Goal: Task Accomplishment & Management: Manage account settings

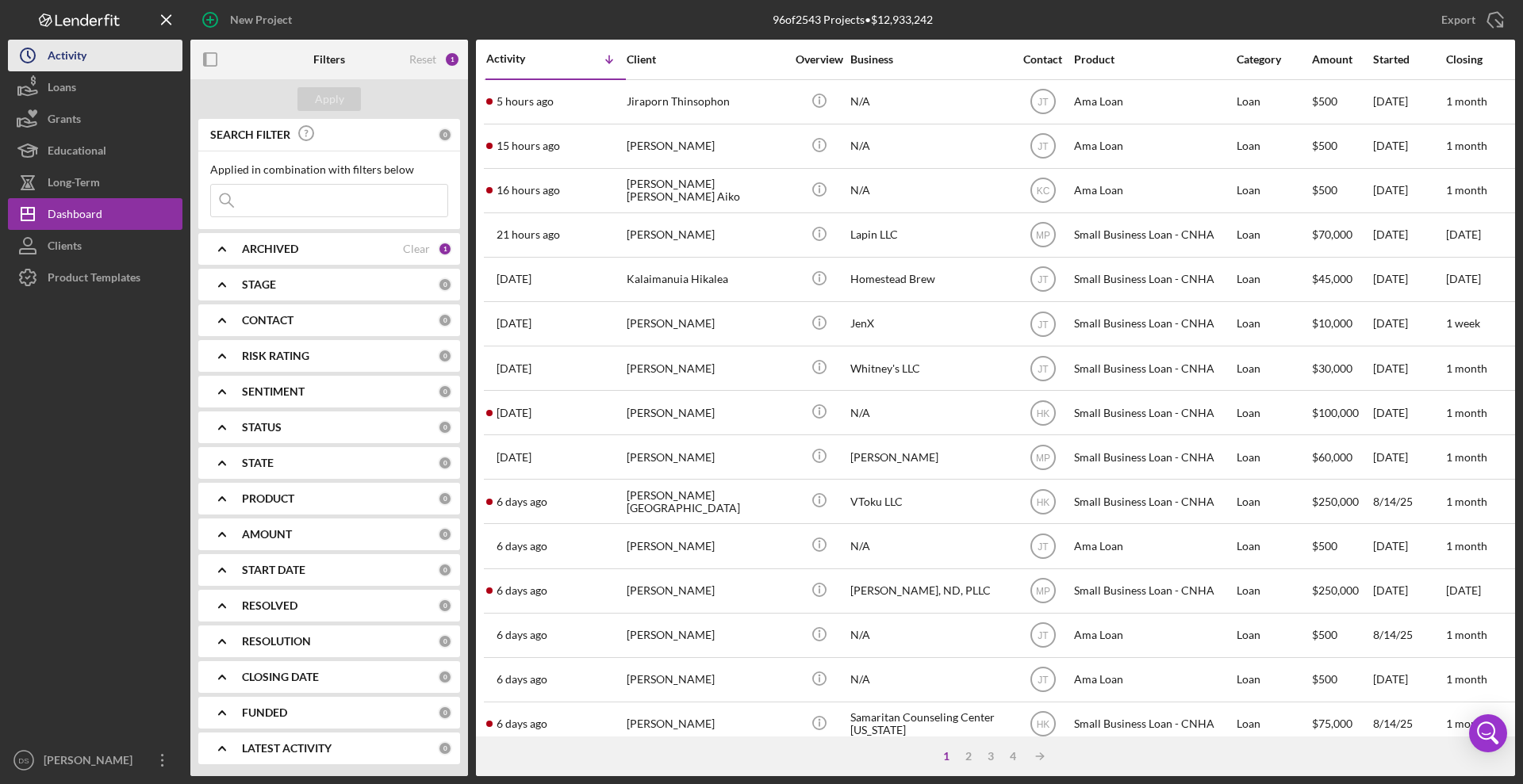
click at [88, 62] on button "Icon/History Activity" at bounding box center [95, 56] width 174 height 32
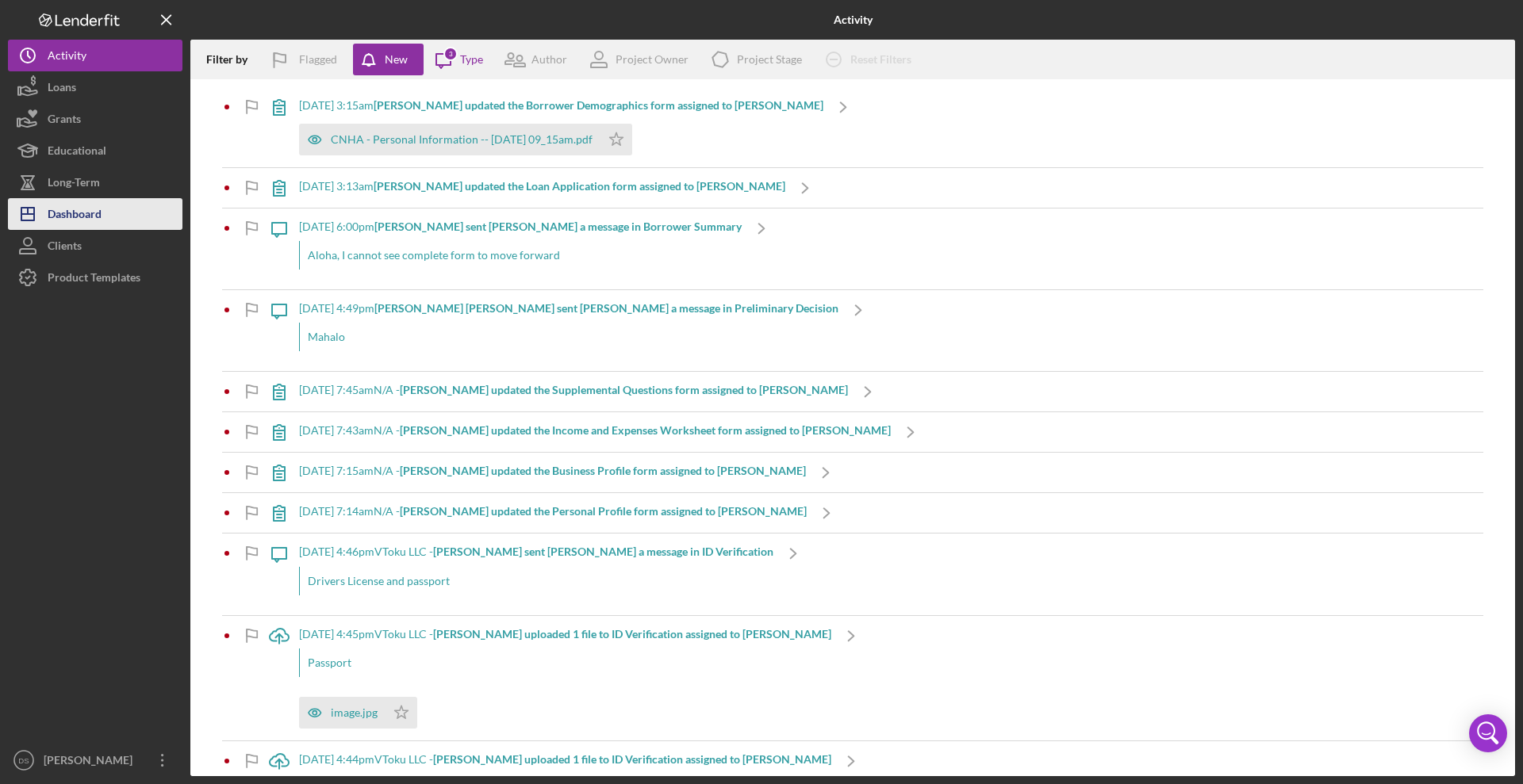
click at [105, 209] on button "Icon/Dashboard Dashboard" at bounding box center [95, 214] width 174 height 32
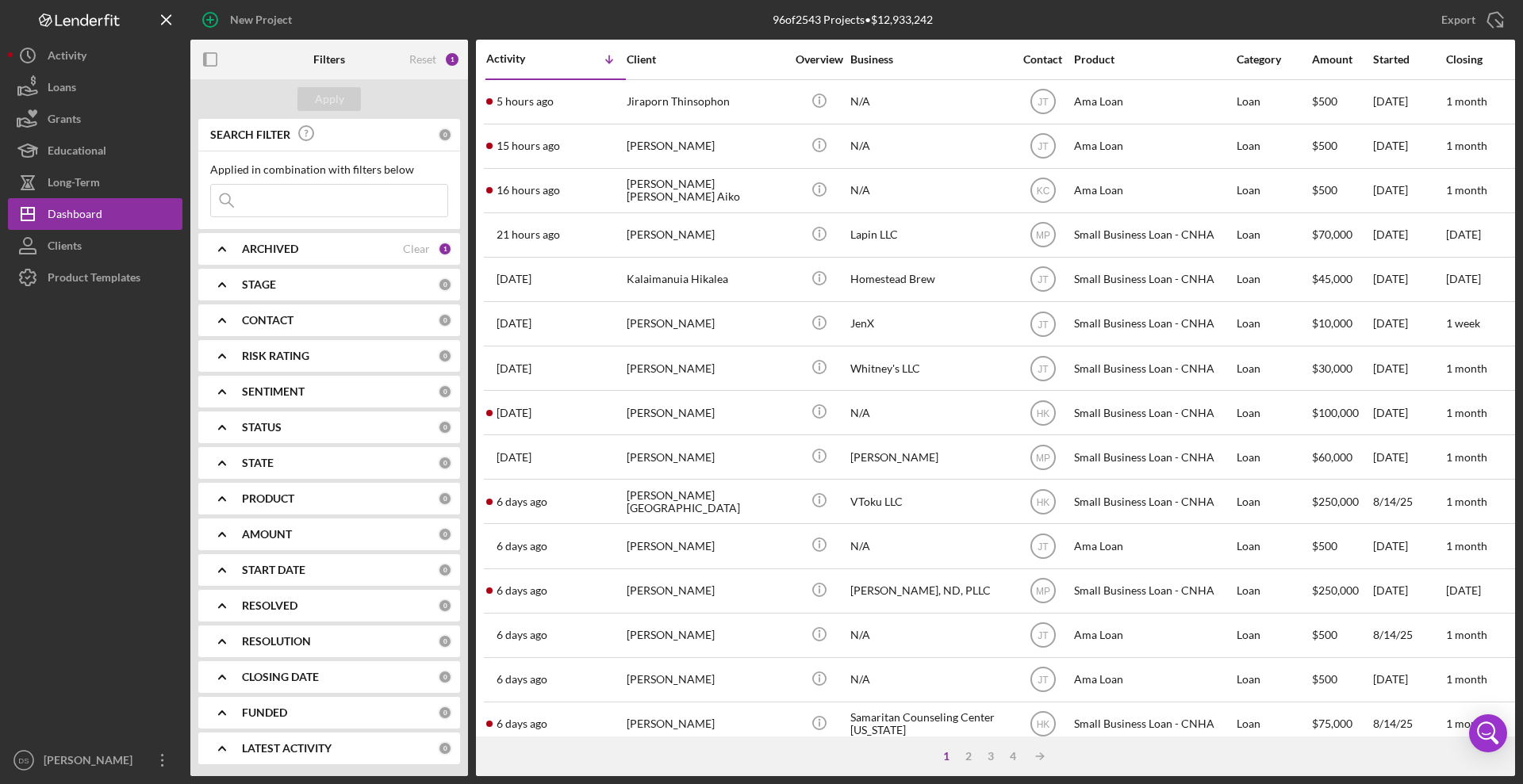
click at [326, 194] on input at bounding box center [329, 201] width 236 height 32
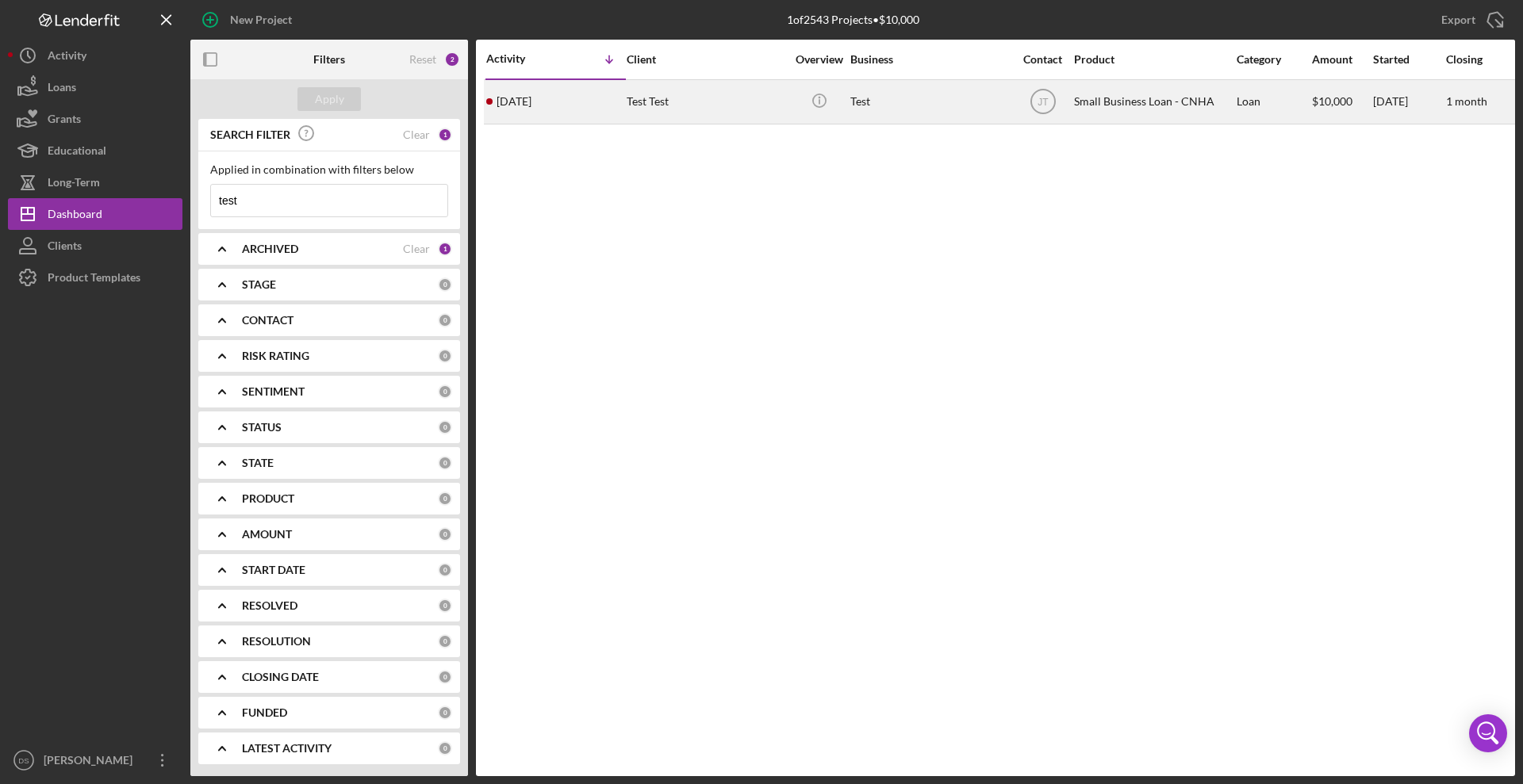
type input "test"
click at [608, 88] on div "[DATE] Test Test" at bounding box center [555, 103] width 139 height 42
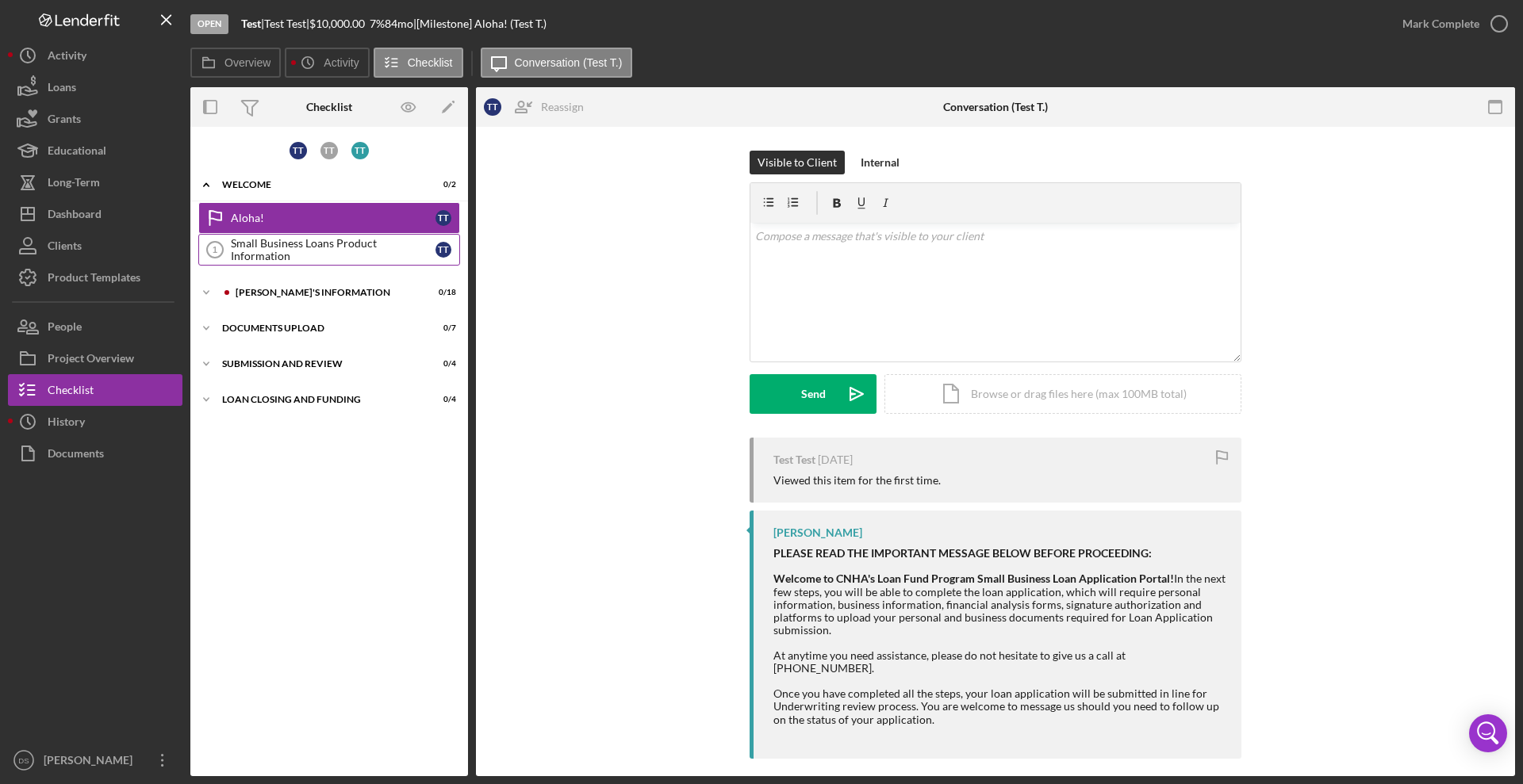
click at [303, 250] on div "Small Business Loans Product Information" at bounding box center [333, 249] width 204 height 26
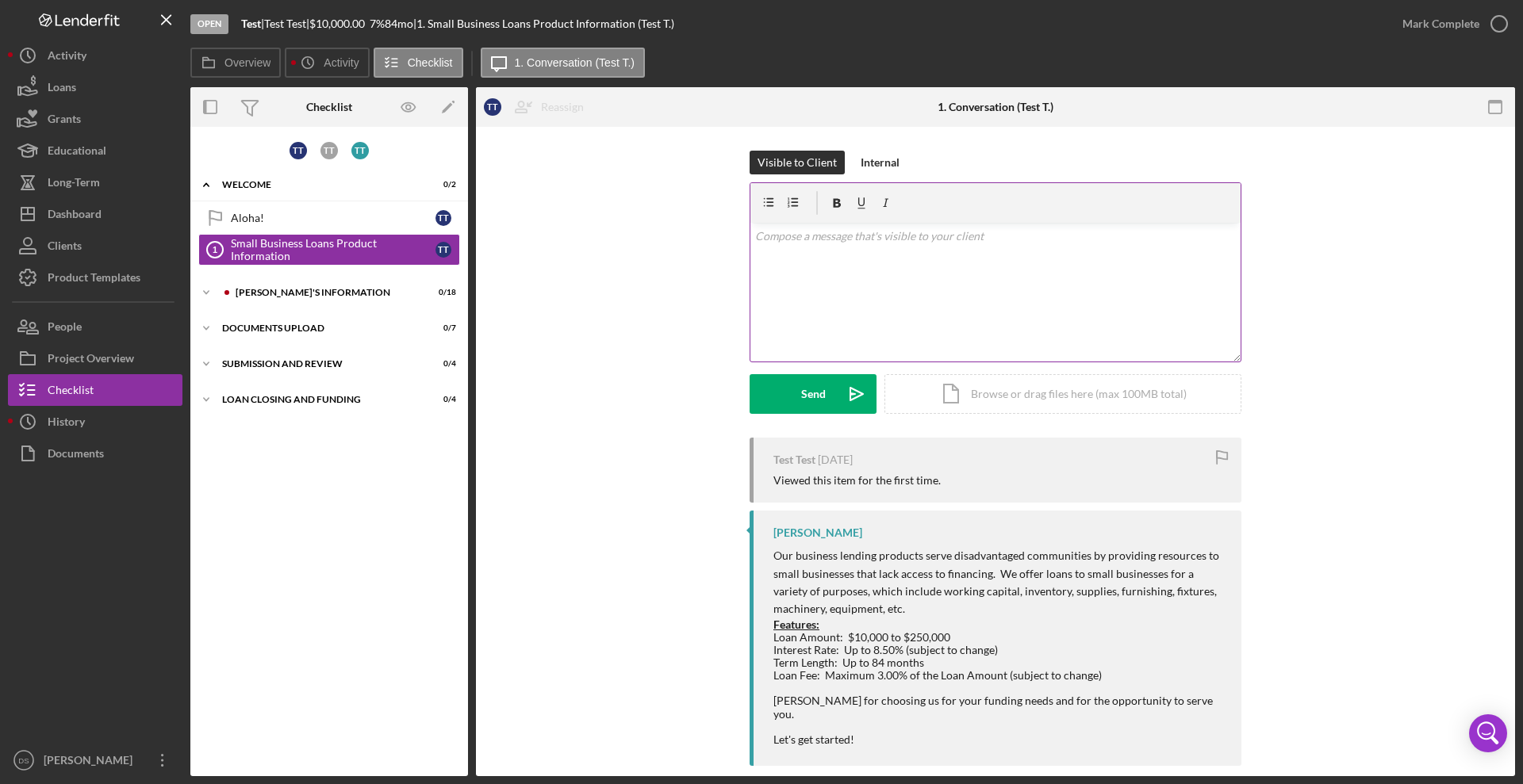
scroll to position [9, 0]
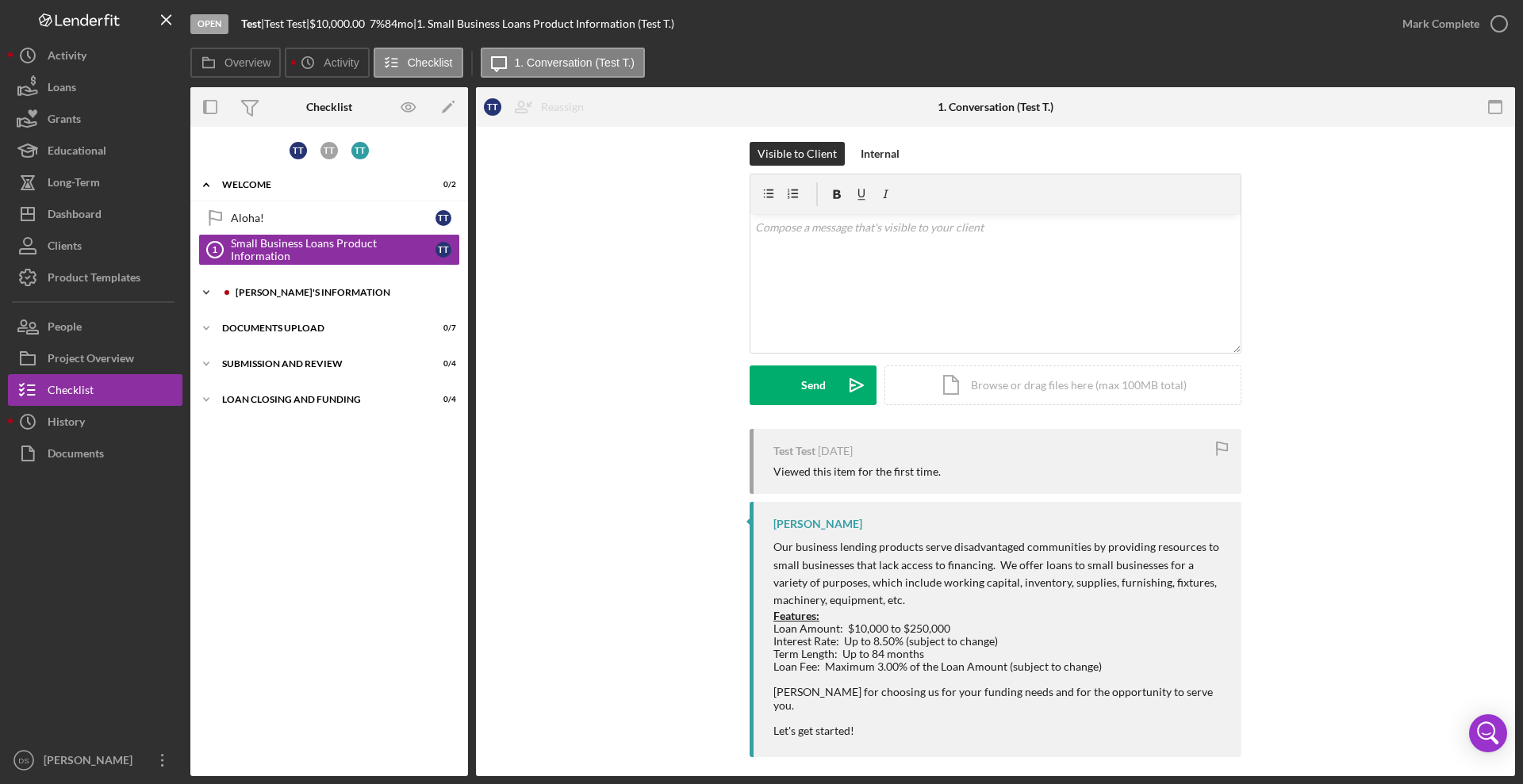
click at [279, 285] on div "Icon/Expander [PERSON_NAME]'S INFORMATION 0 / 18" at bounding box center [329, 293] width 278 height 32
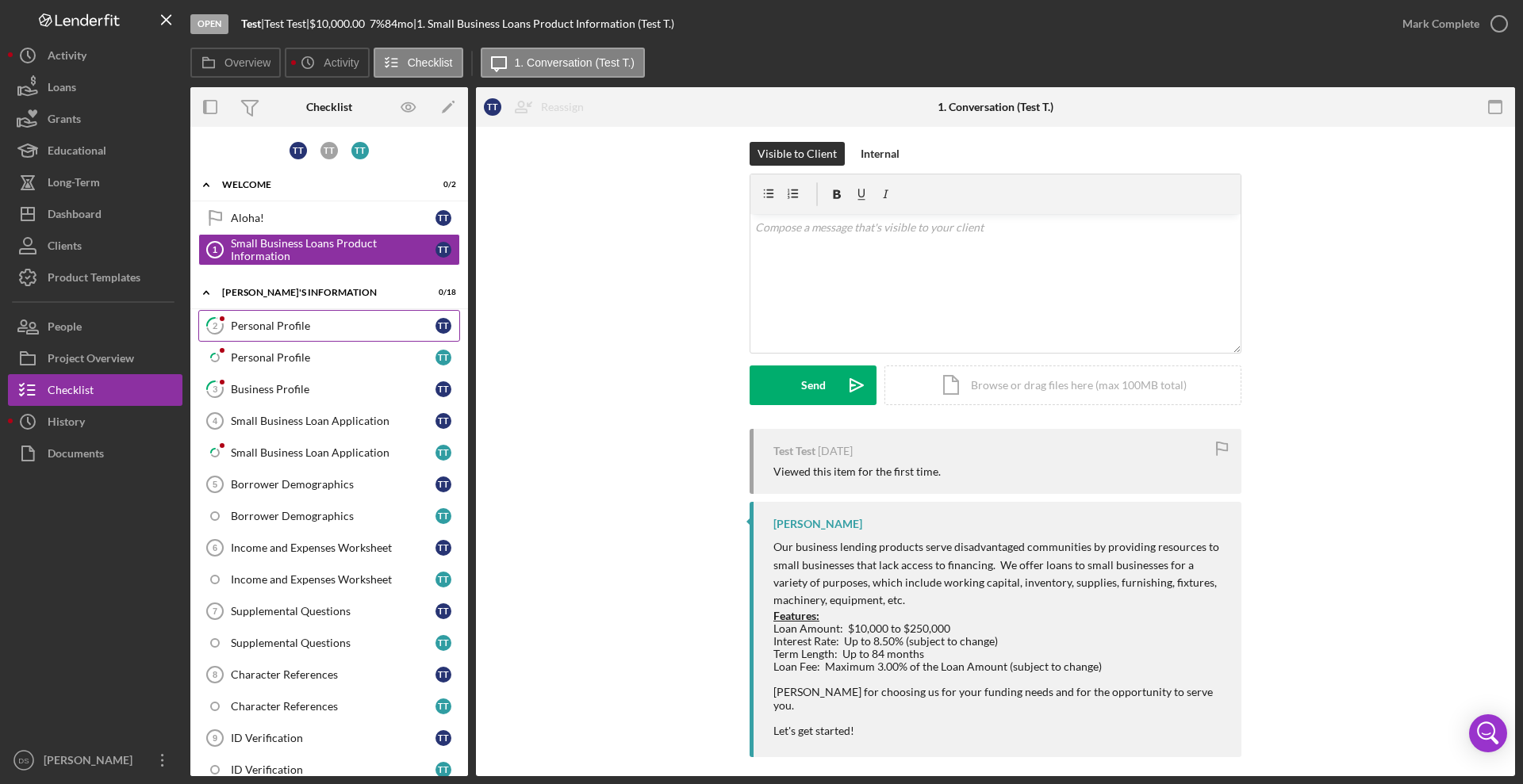
click at [293, 335] on link "2 Personal Profile T T" at bounding box center [329, 326] width 262 height 32
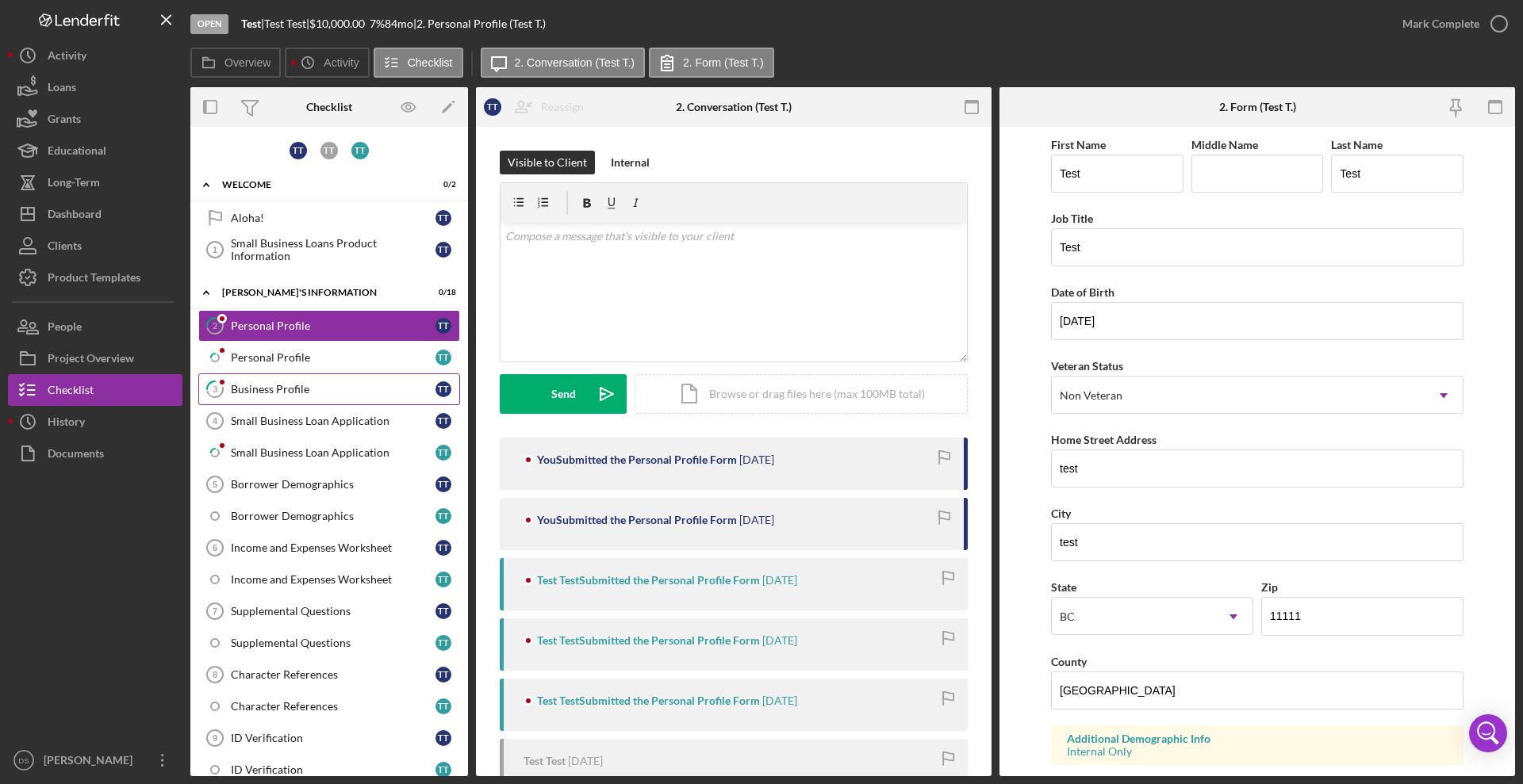
click at [315, 377] on link "3 Business Profile T T" at bounding box center [329, 390] width 262 height 32
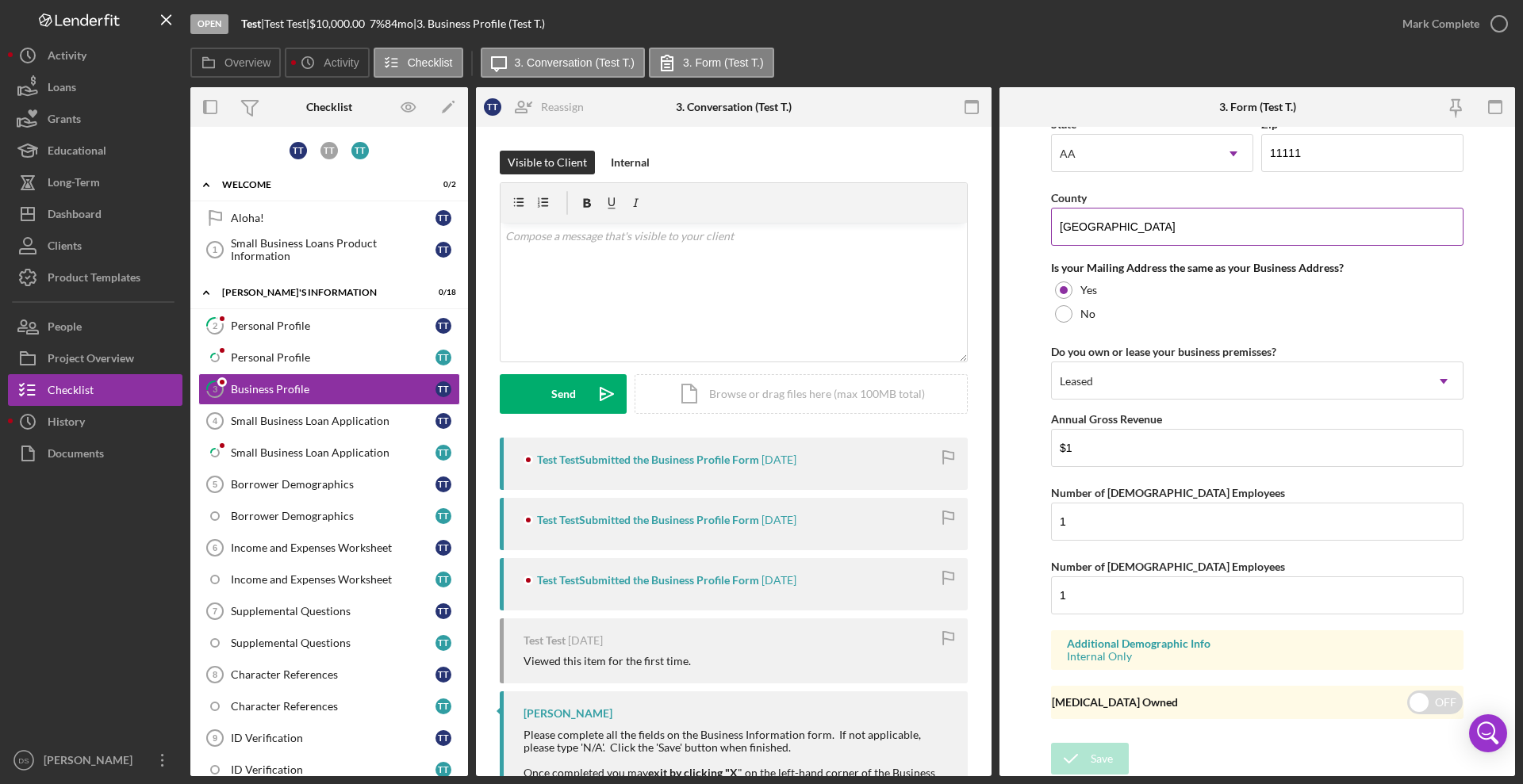
scroll to position [1359, 0]
click at [333, 457] on div "Small Business Loan Application" at bounding box center [333, 453] width 204 height 12
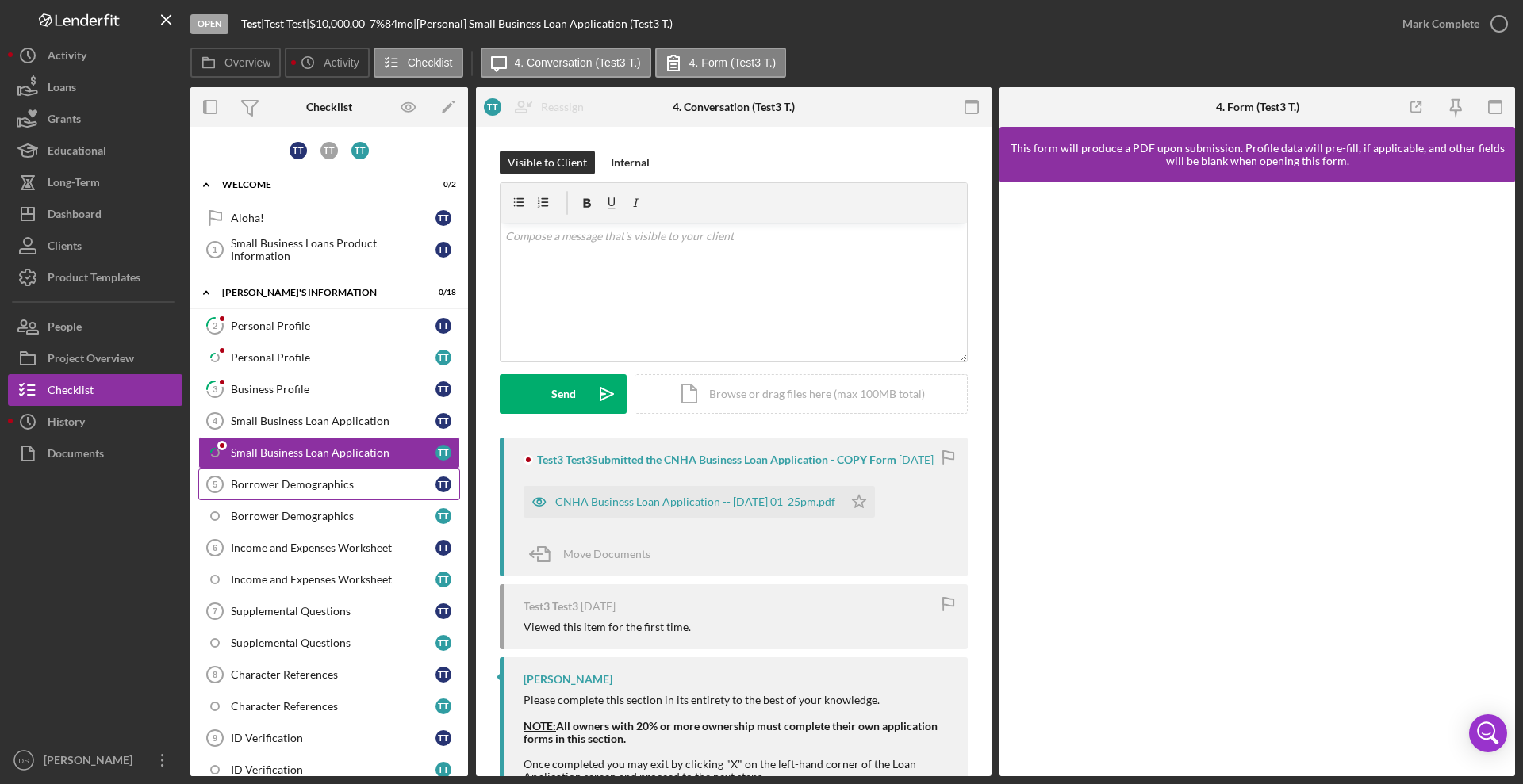
click at [313, 493] on link "Borrower Demographics 5 Borrower Demographics T T" at bounding box center [329, 484] width 262 height 32
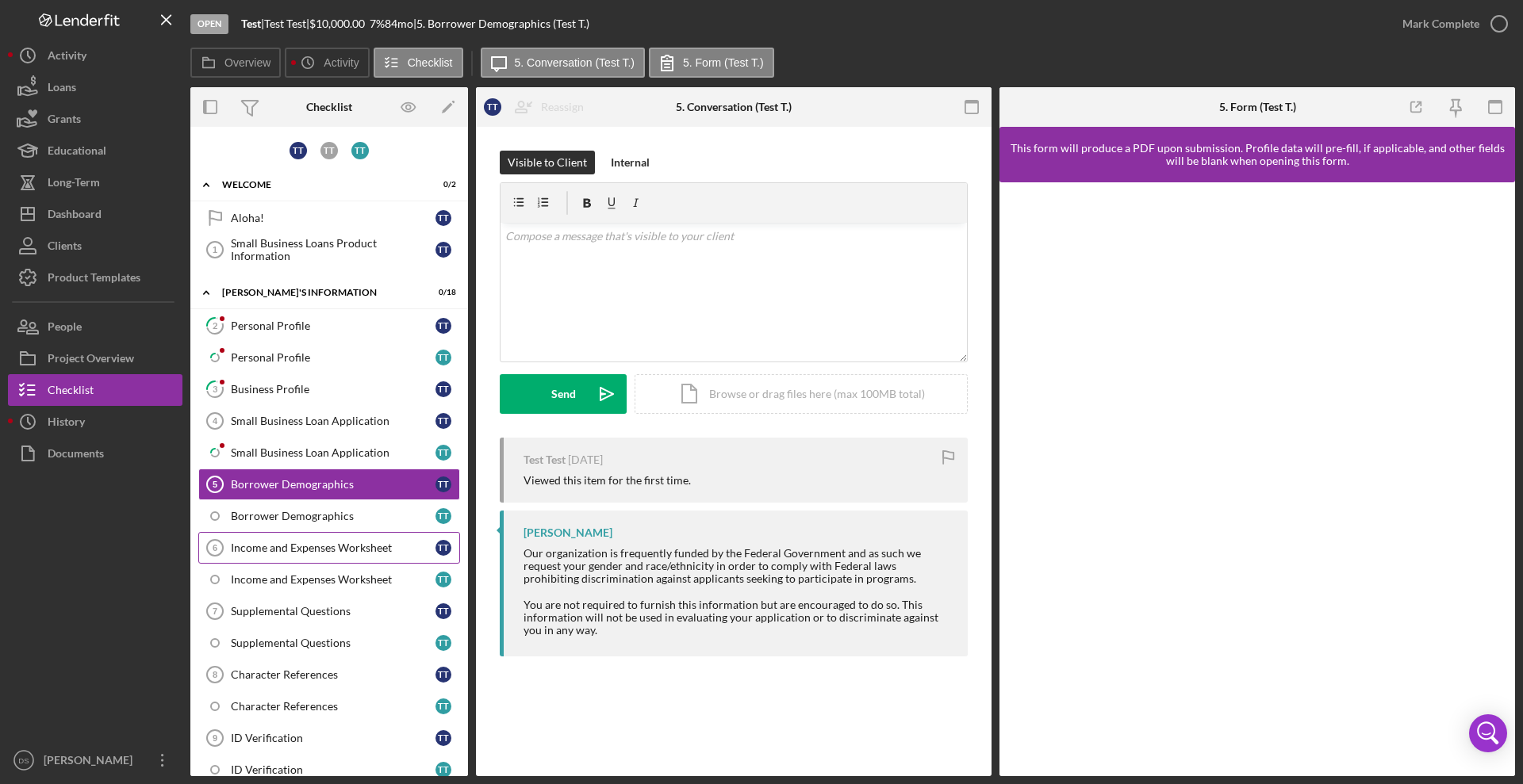
click at [331, 537] on link "Income and Expenses Worksheet 6 Income and Expenses Worksheet T T" at bounding box center [329, 548] width 262 height 32
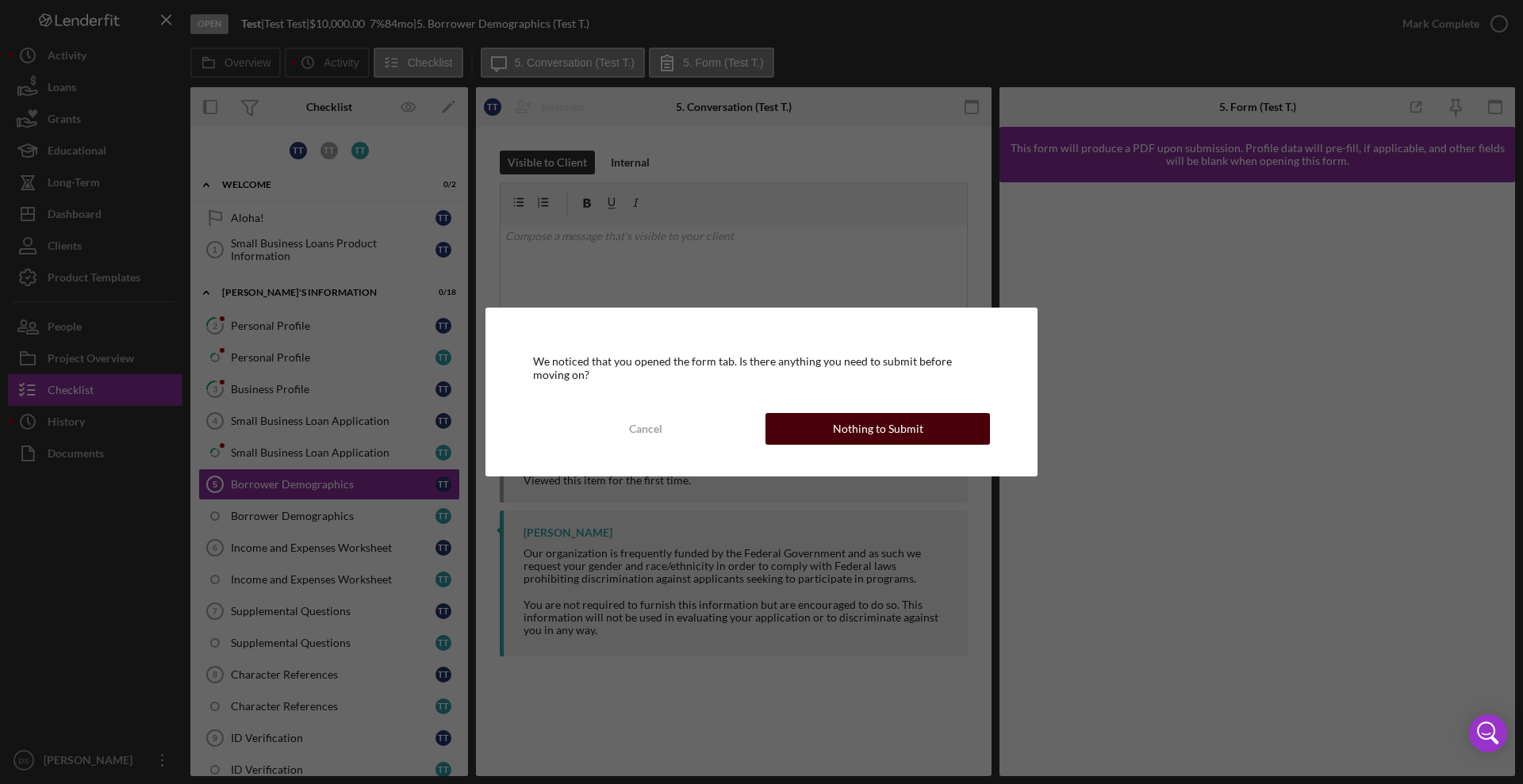
click at [888, 435] on div "Nothing to Submit" at bounding box center [878, 429] width 90 height 32
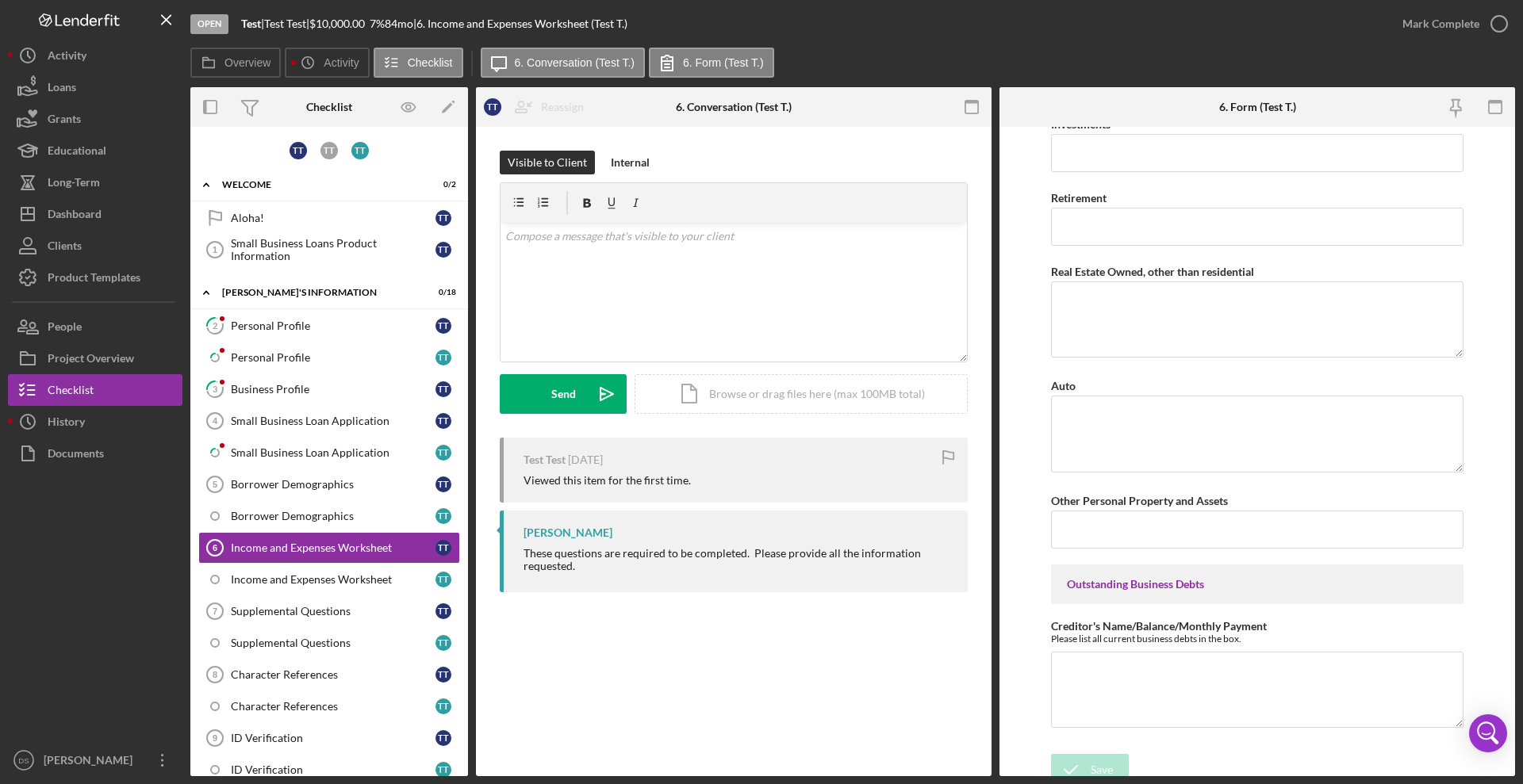
scroll to position [1222, 0]
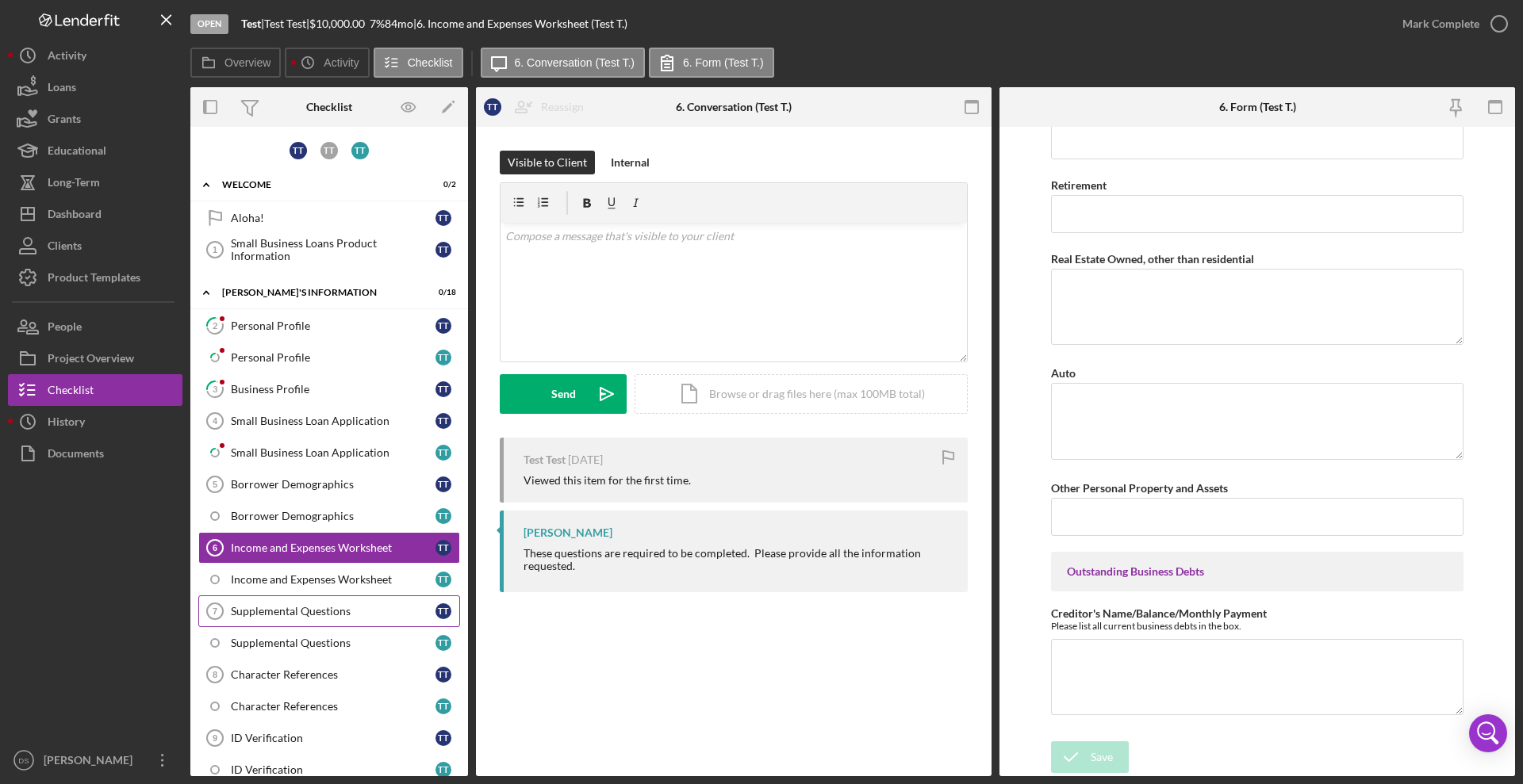
click at [312, 615] on div "Supplemental Questions" at bounding box center [333, 611] width 204 height 12
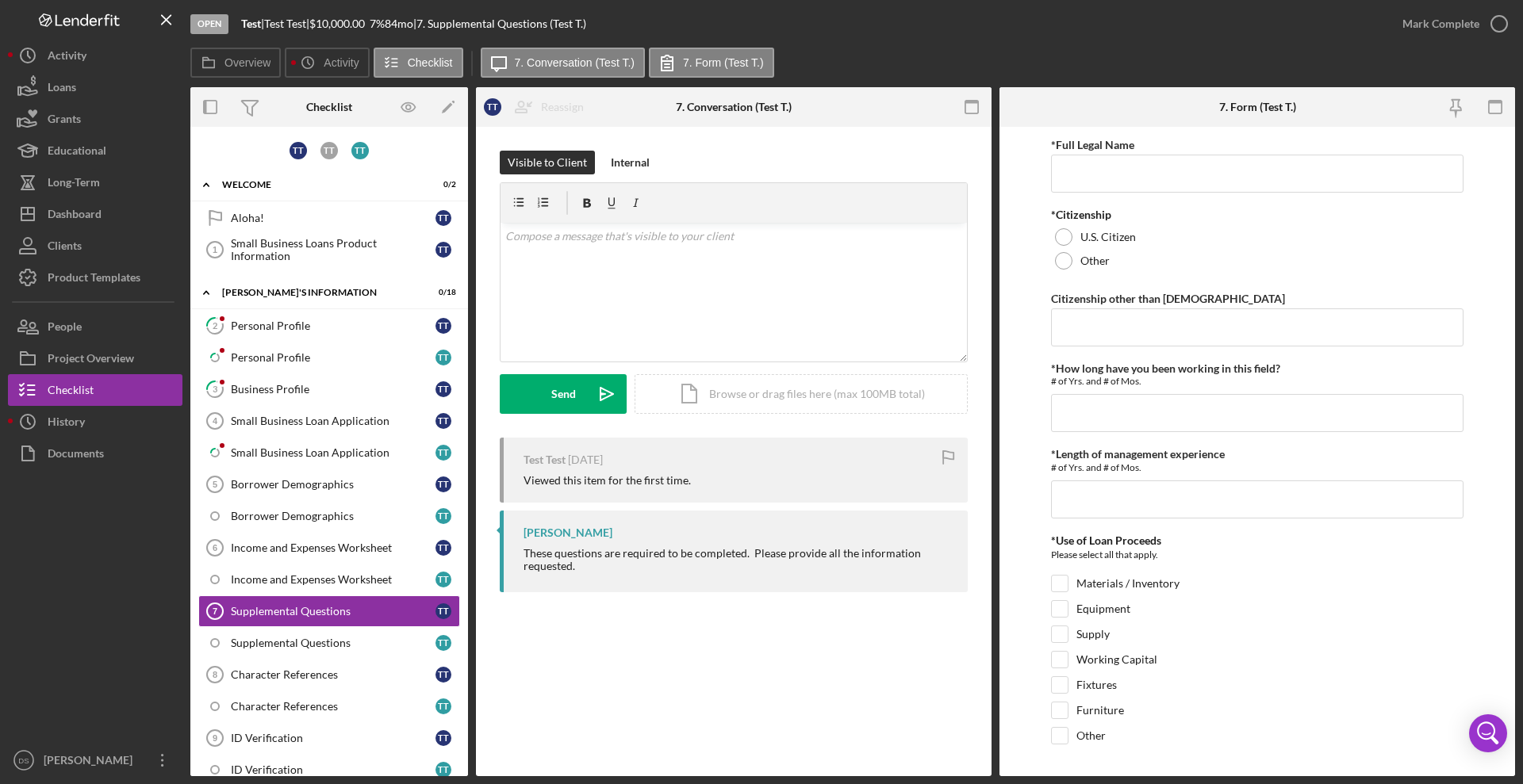
scroll to position [892, 0]
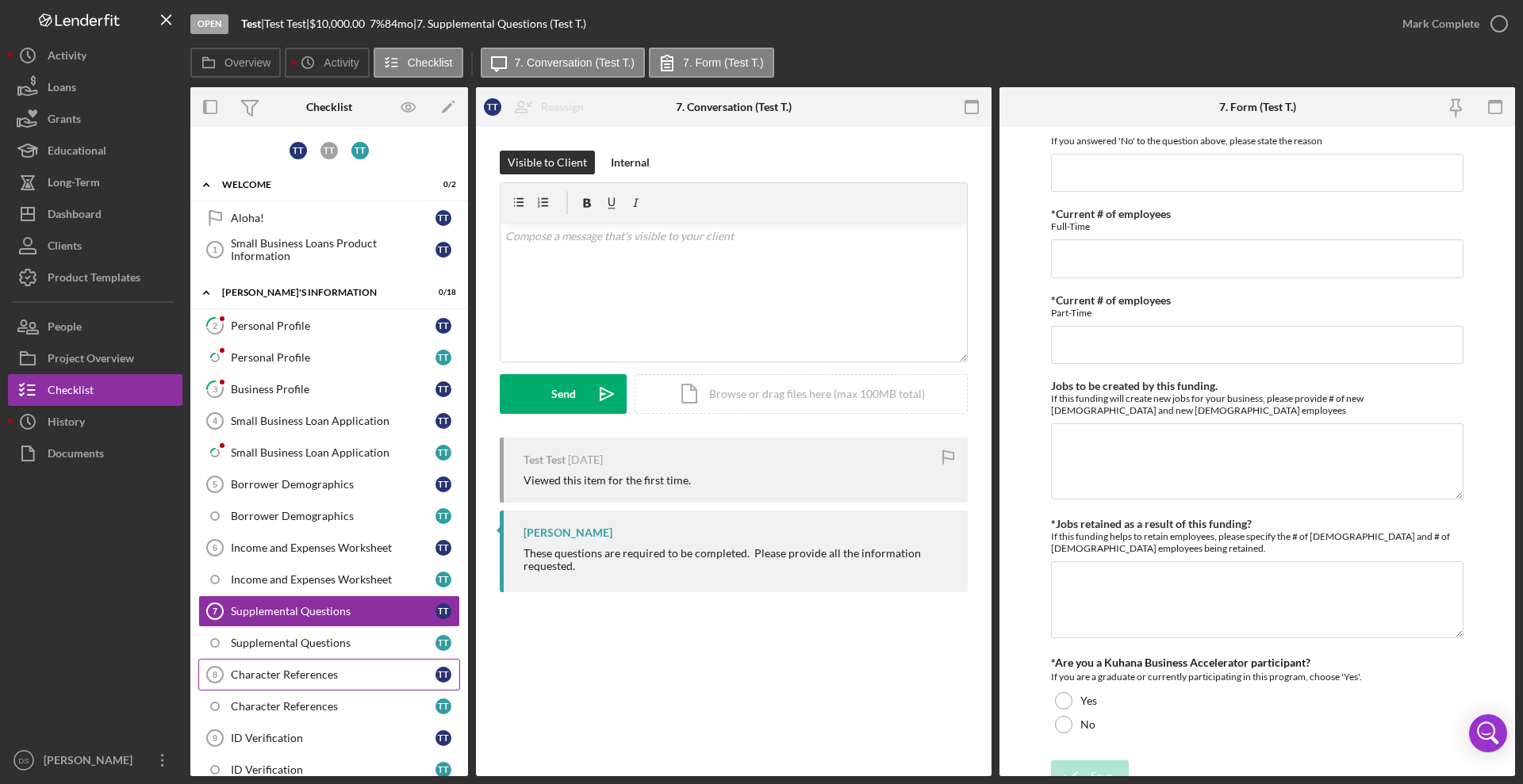
click at [314, 680] on div "Character References" at bounding box center [333, 674] width 204 height 12
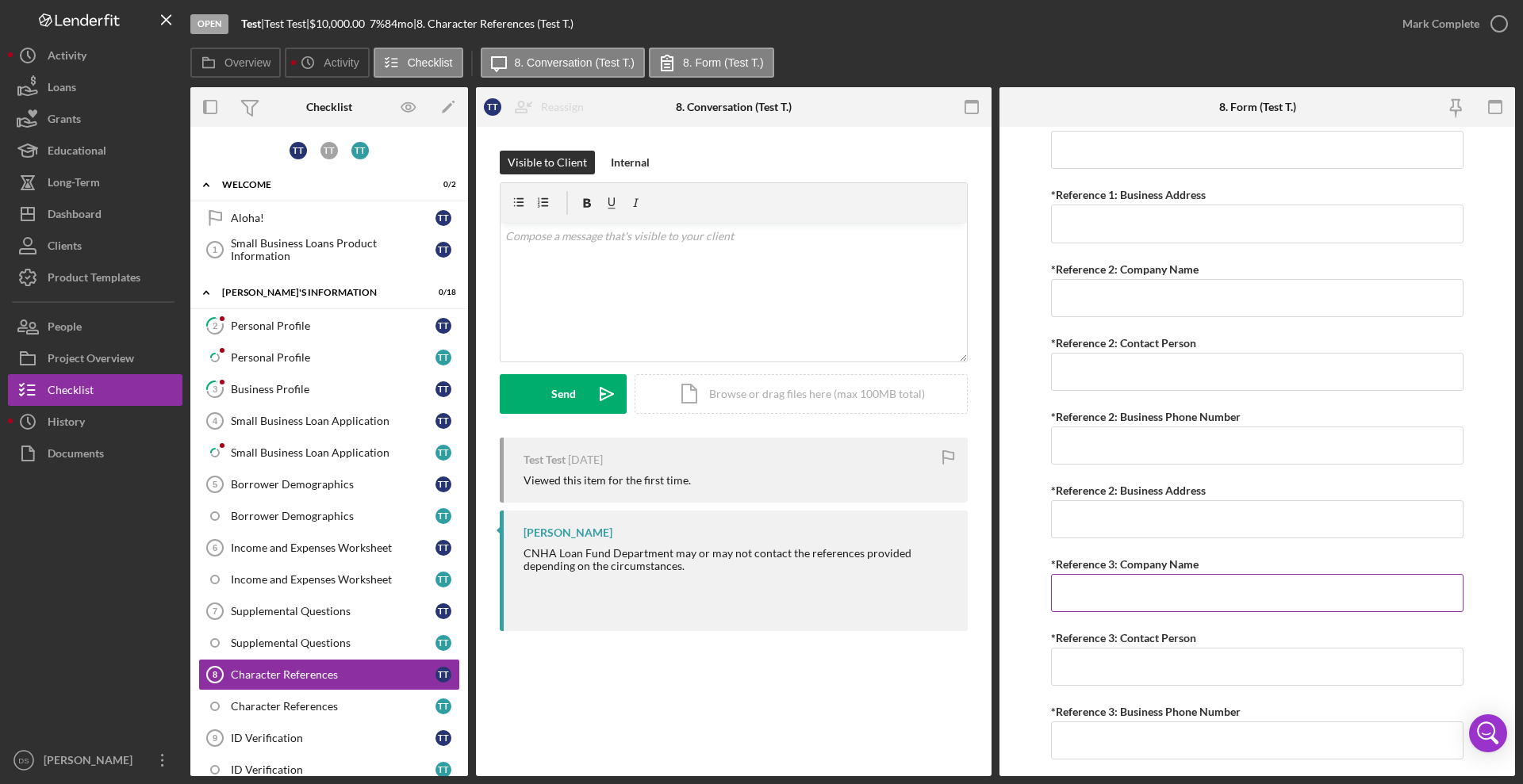
scroll to position [1283, 0]
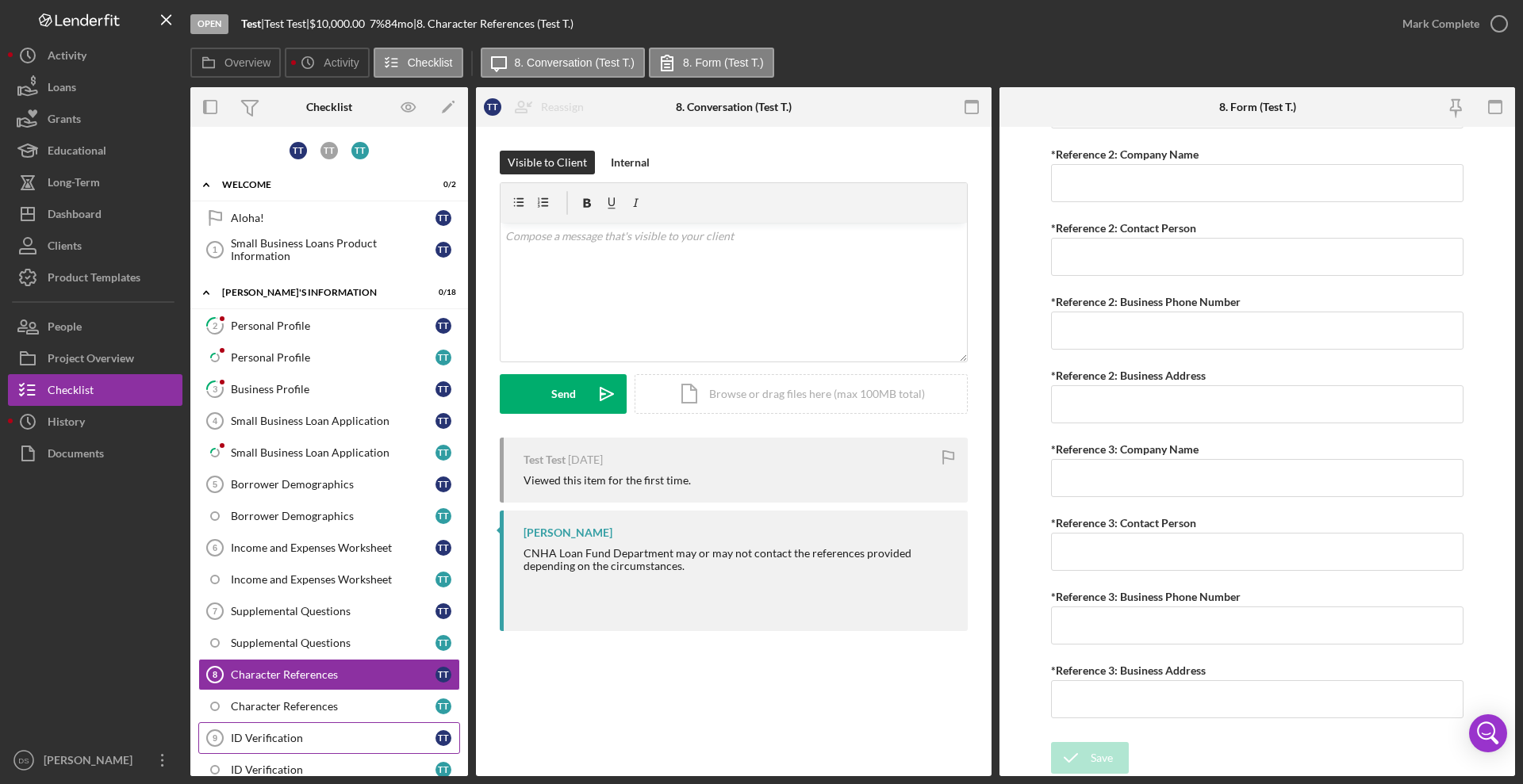
click at [329, 735] on div "ID Verification" at bounding box center [333, 738] width 204 height 12
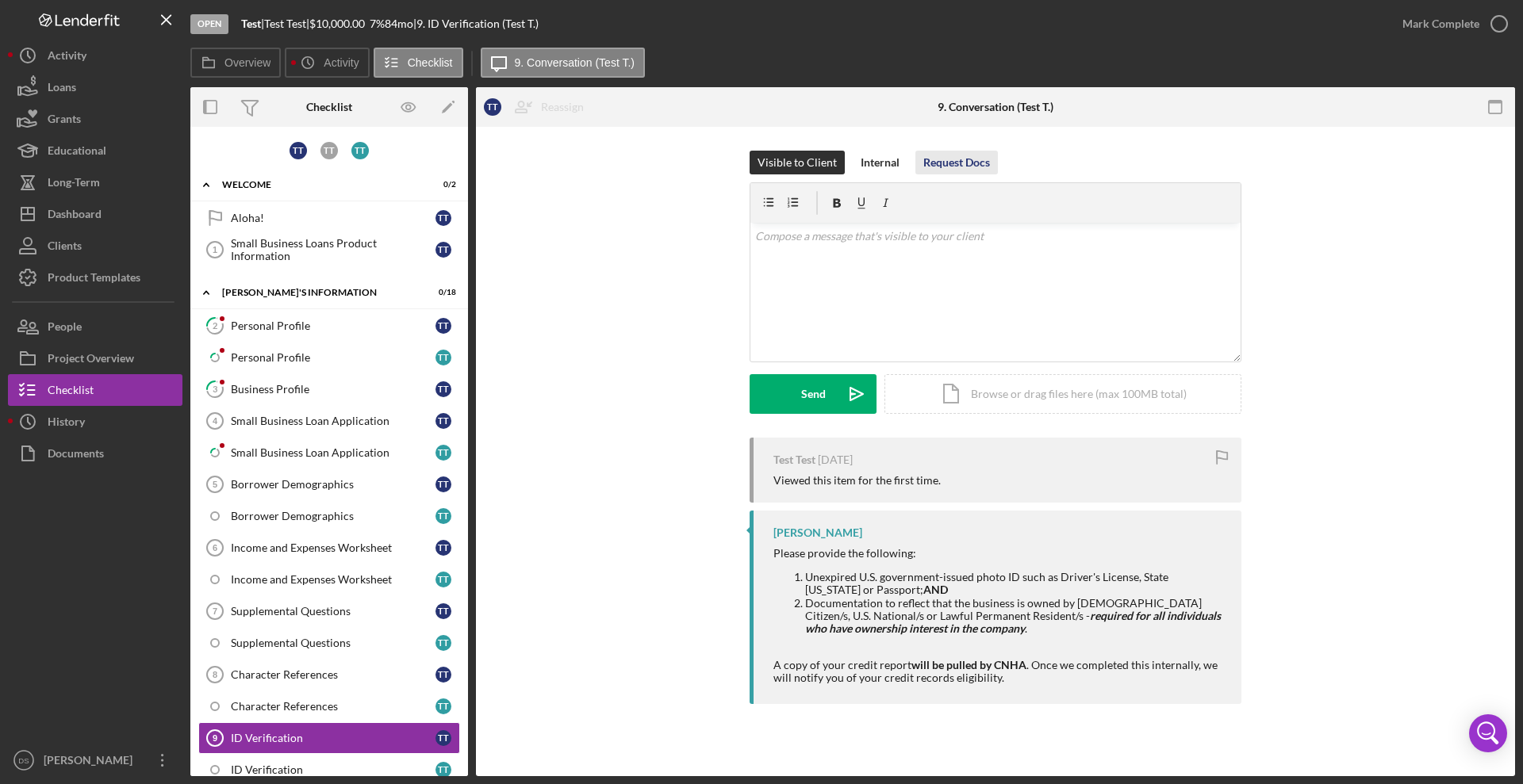
click at [978, 166] on div "Request Docs" at bounding box center [956, 162] width 66 height 24
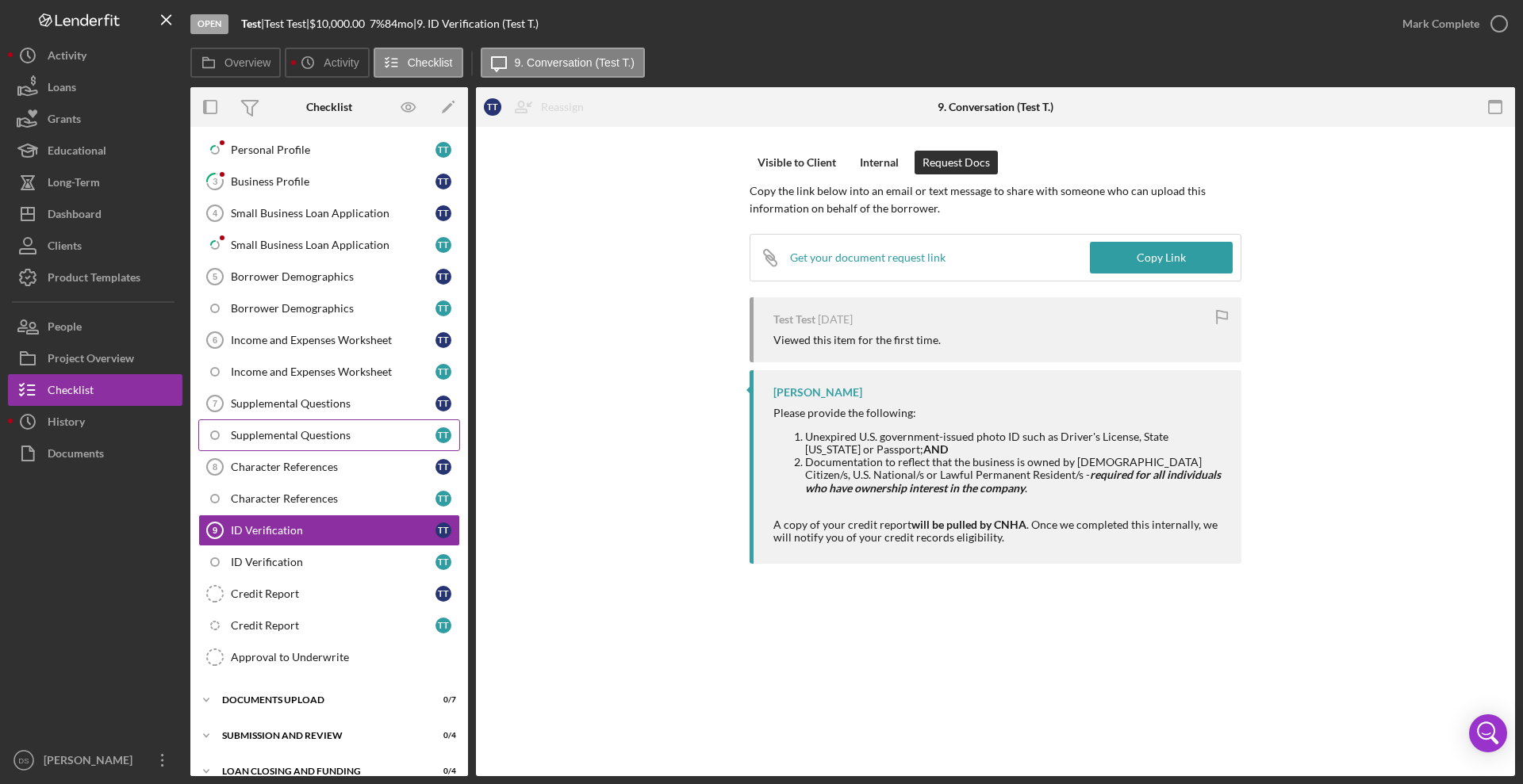
scroll to position [227, 0]
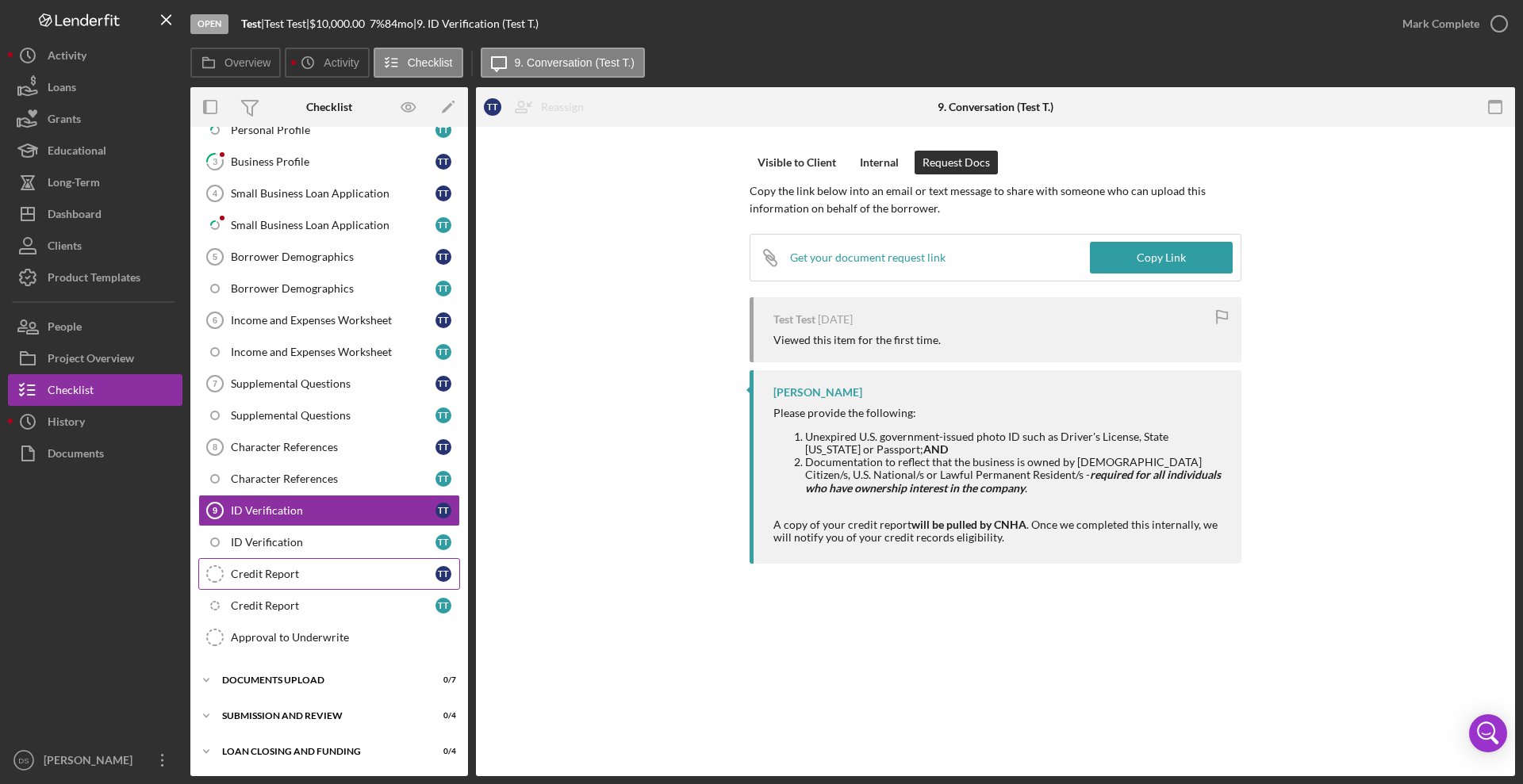
click at [320, 566] on link "Credit Report Credit Report T T" at bounding box center [329, 575] width 262 height 32
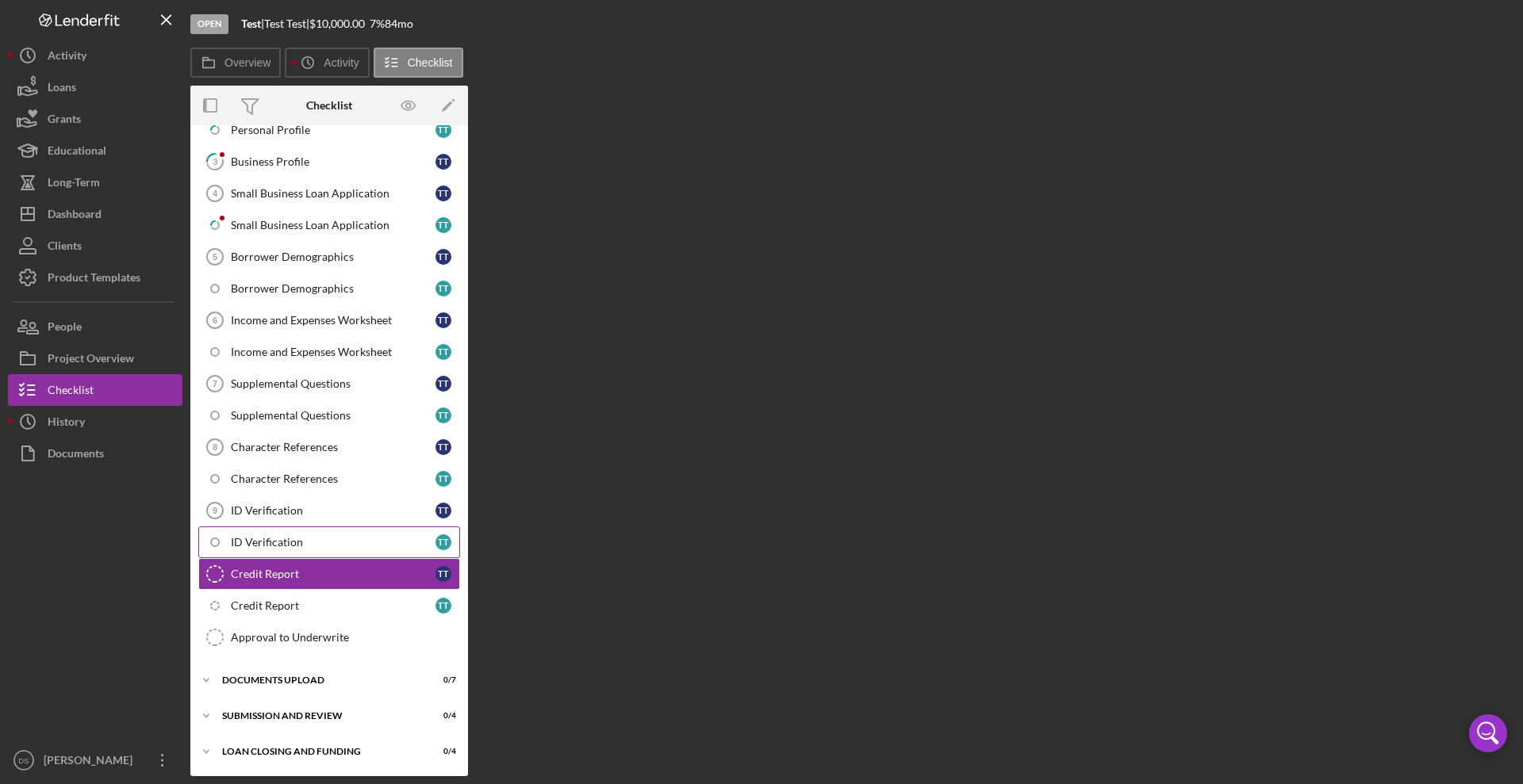
scroll to position [227, 0]
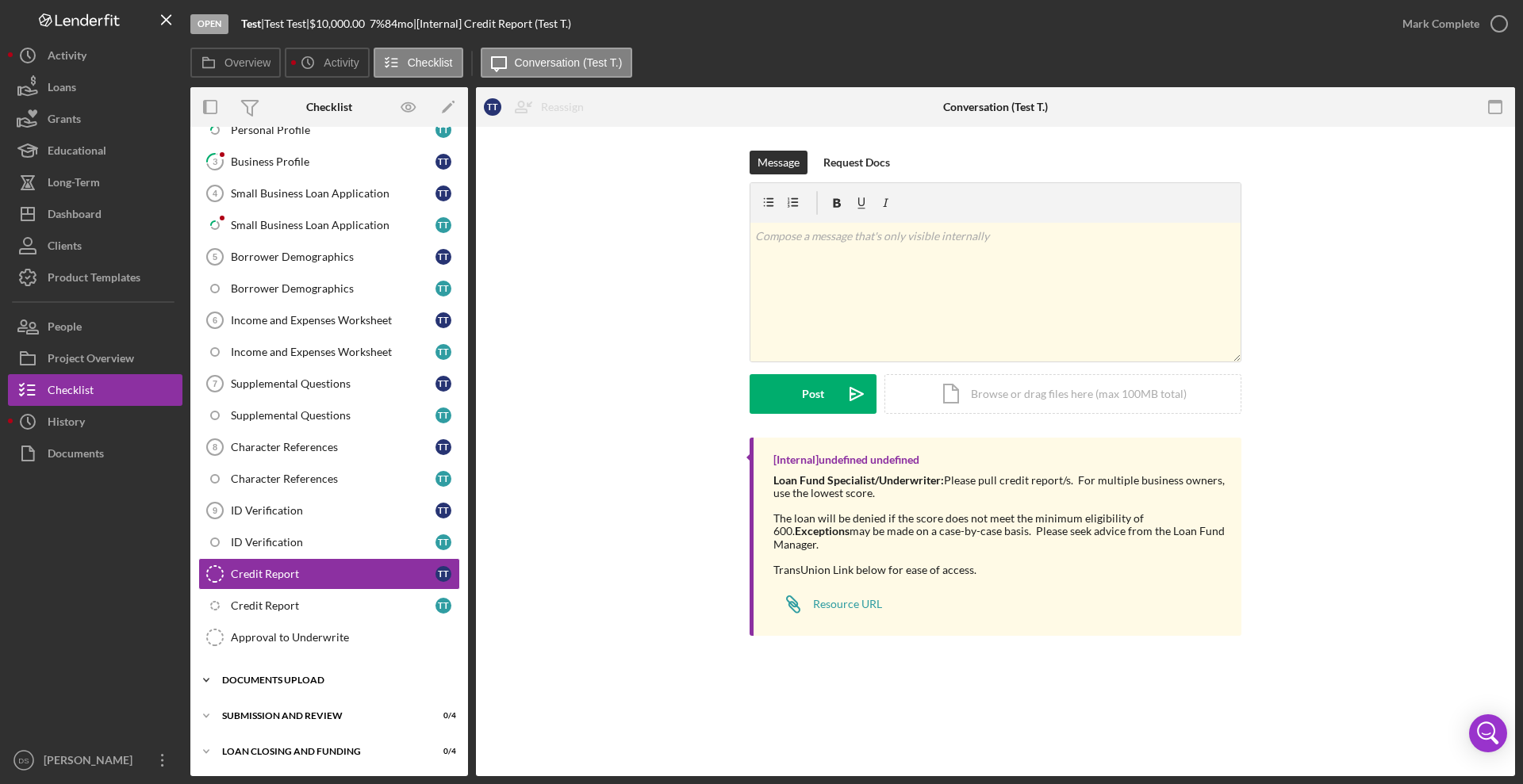
click at [252, 684] on div "Icon/Expander DOCUMENTS UPLOAD 0 / 7" at bounding box center [329, 681] width 278 height 32
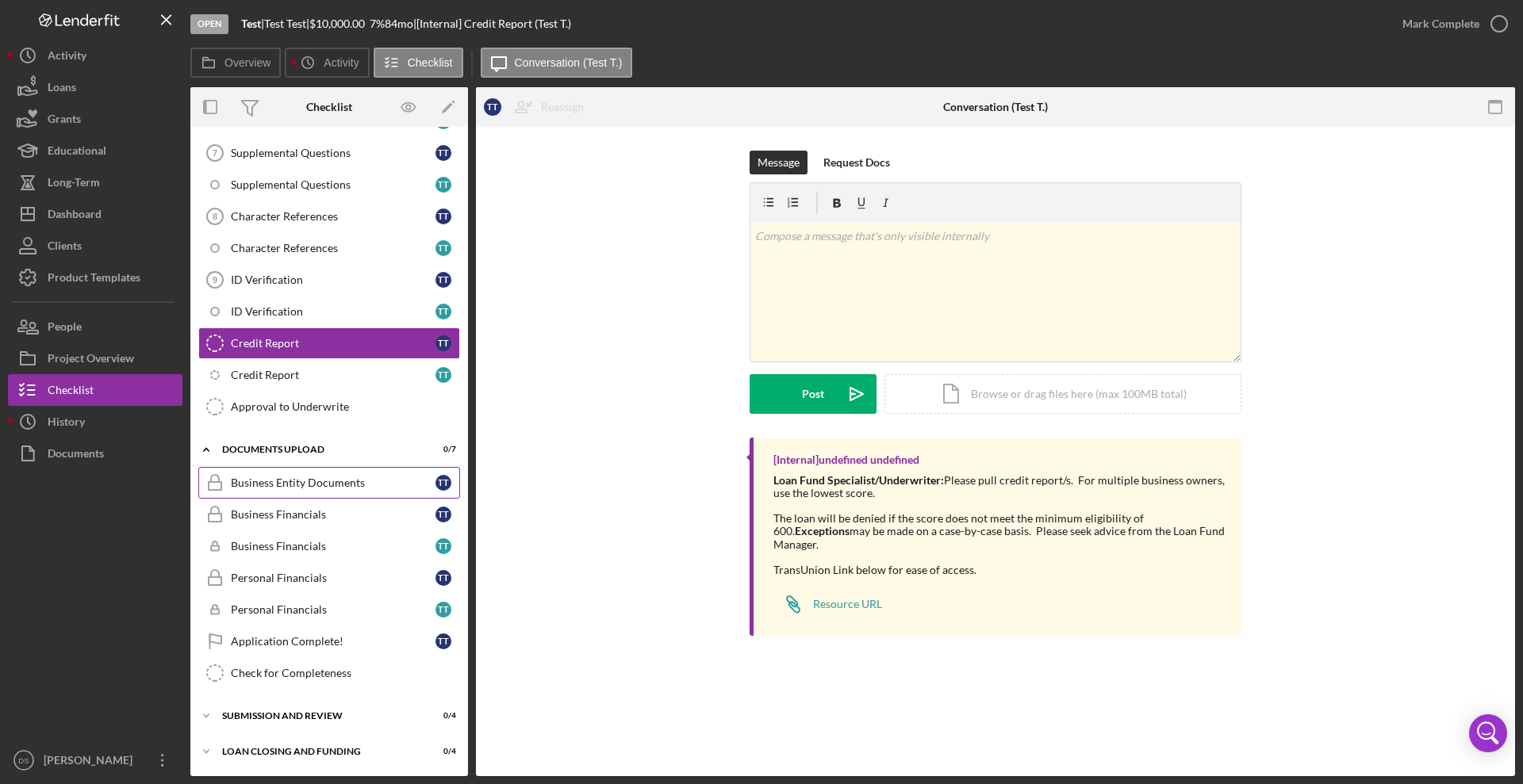
click at [322, 487] on div "Business Entity Documents" at bounding box center [333, 483] width 204 height 12
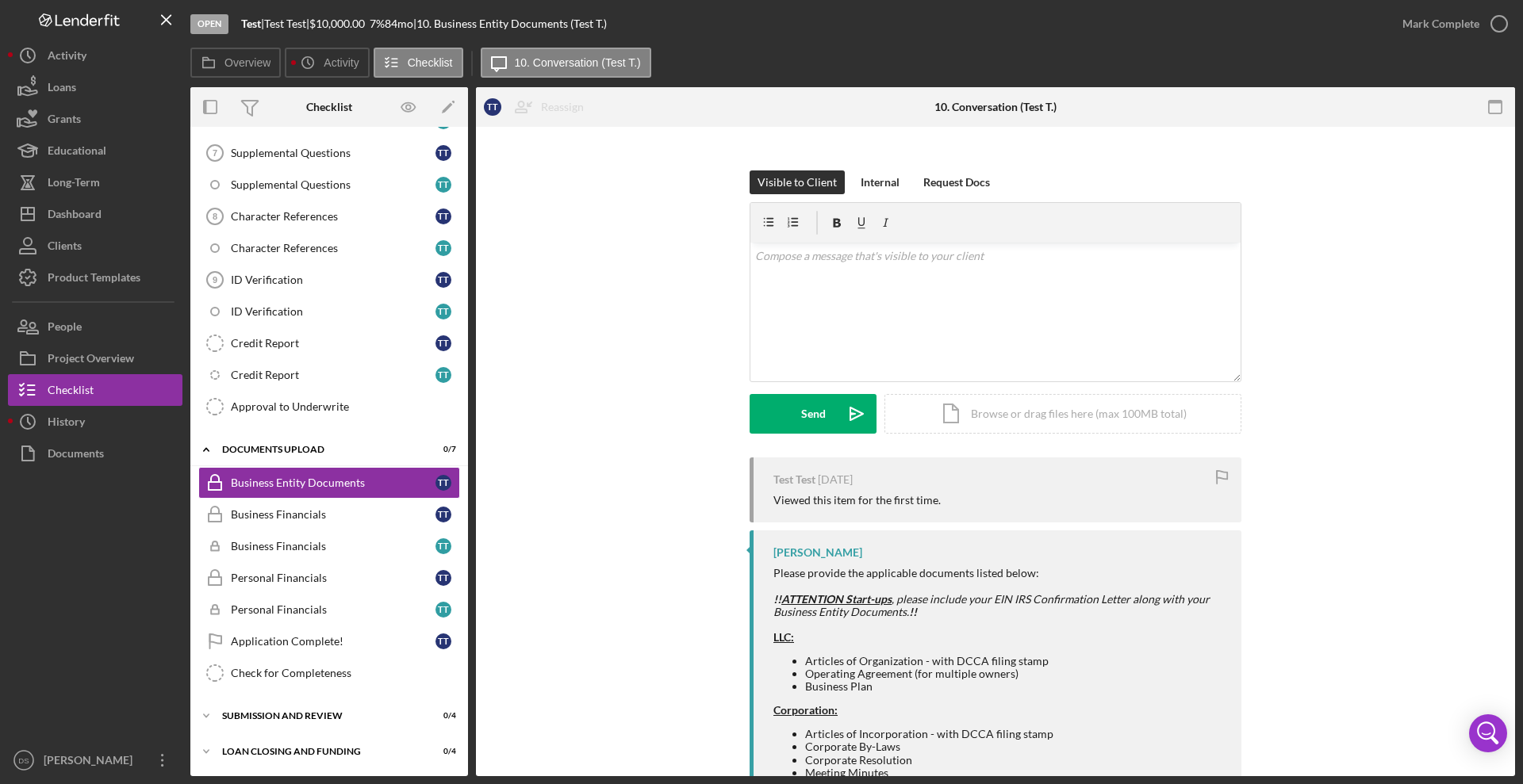
scroll to position [487, 0]
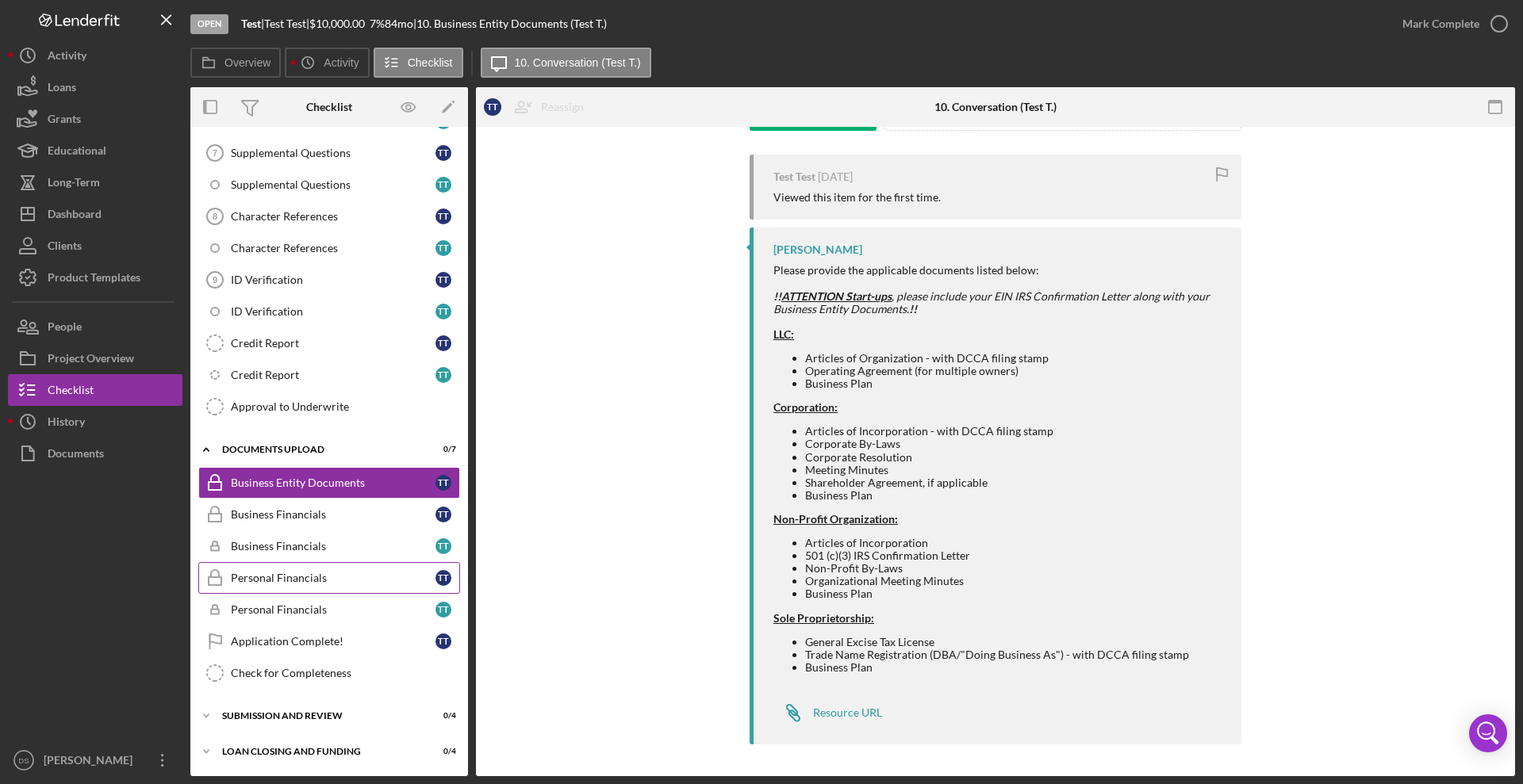
click at [298, 576] on div "Personal Financials" at bounding box center [333, 578] width 204 height 12
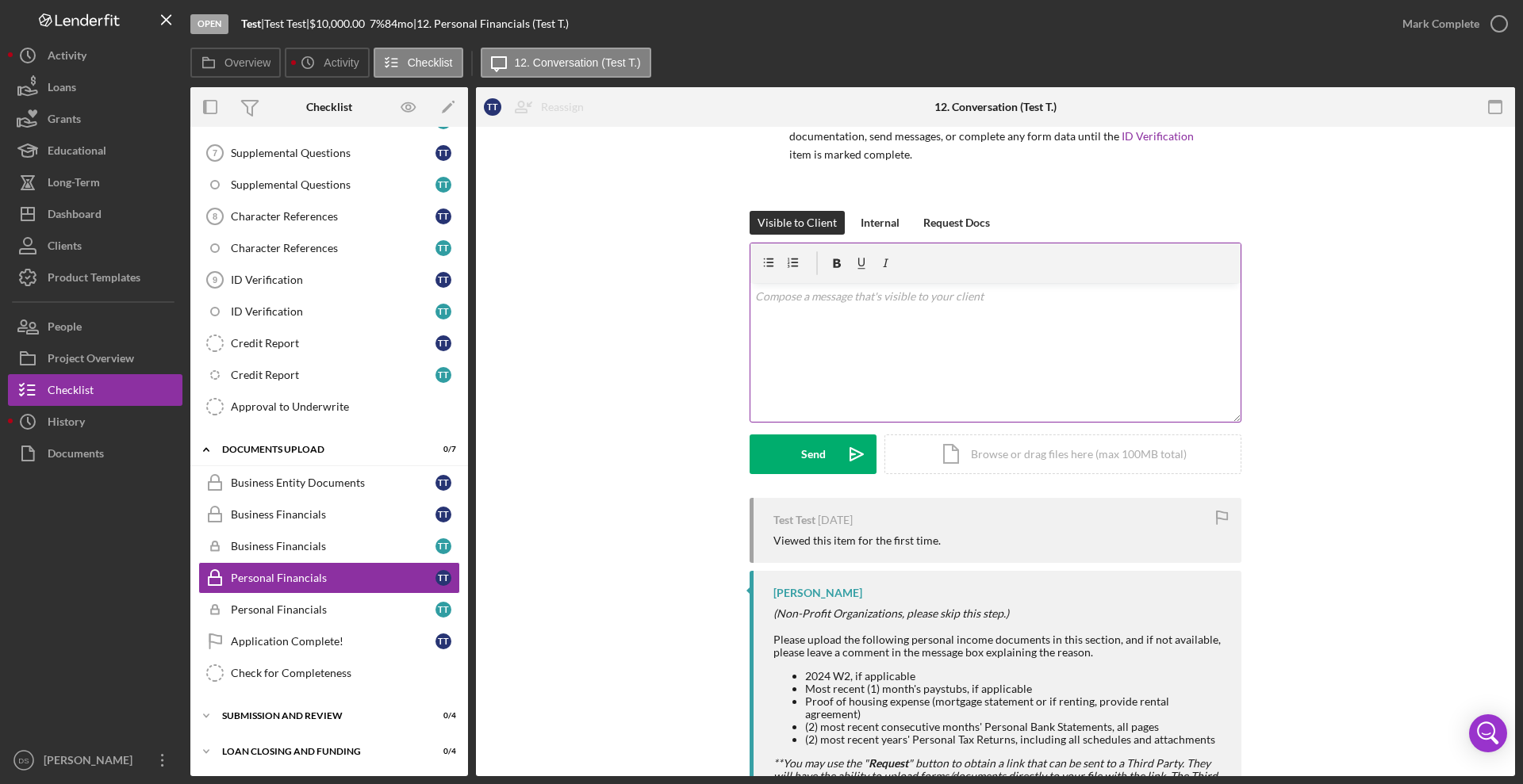
scroll to position [282, 0]
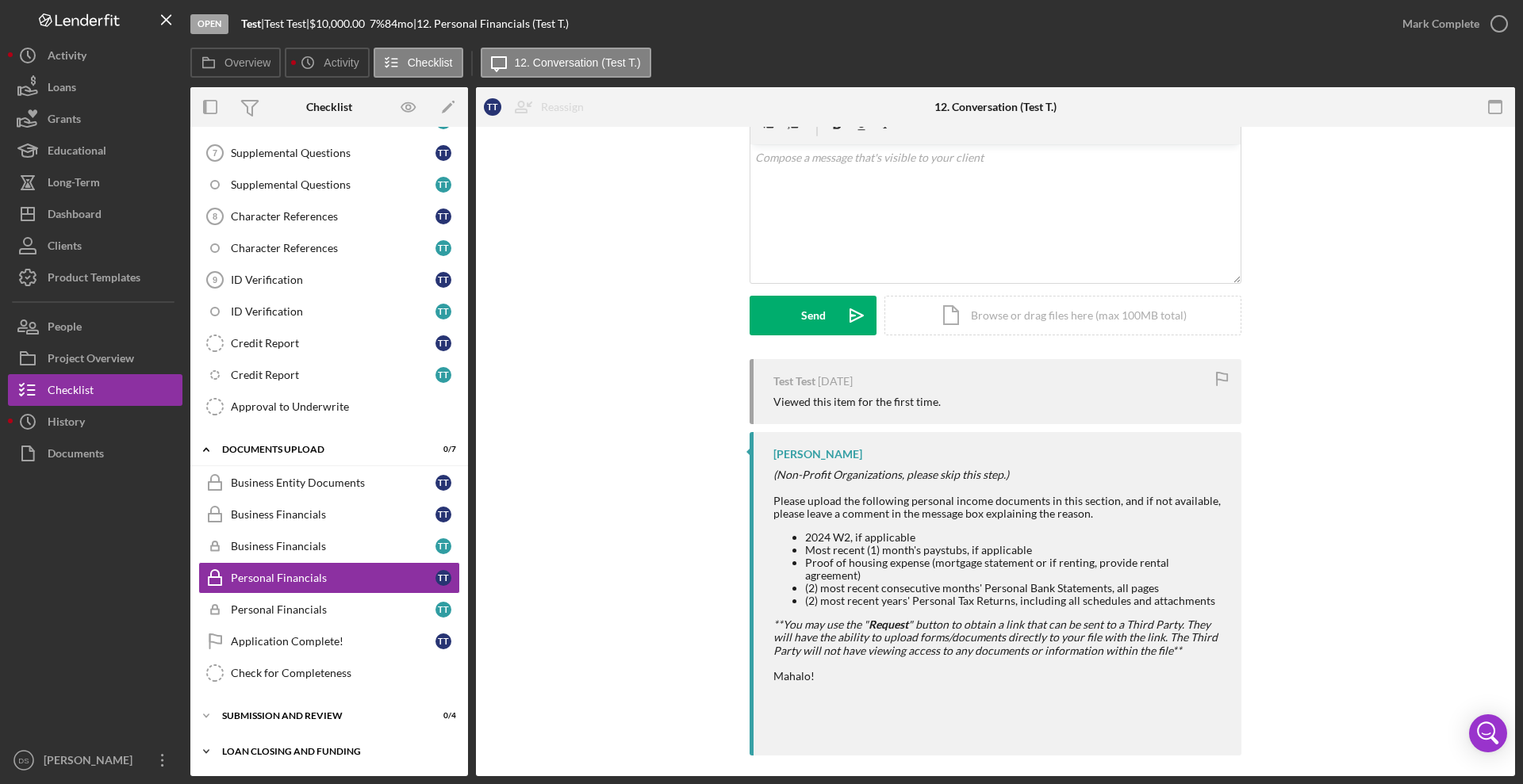
click at [311, 747] on div "LOAN CLOSING AND FUNDING" at bounding box center [335, 751] width 226 height 10
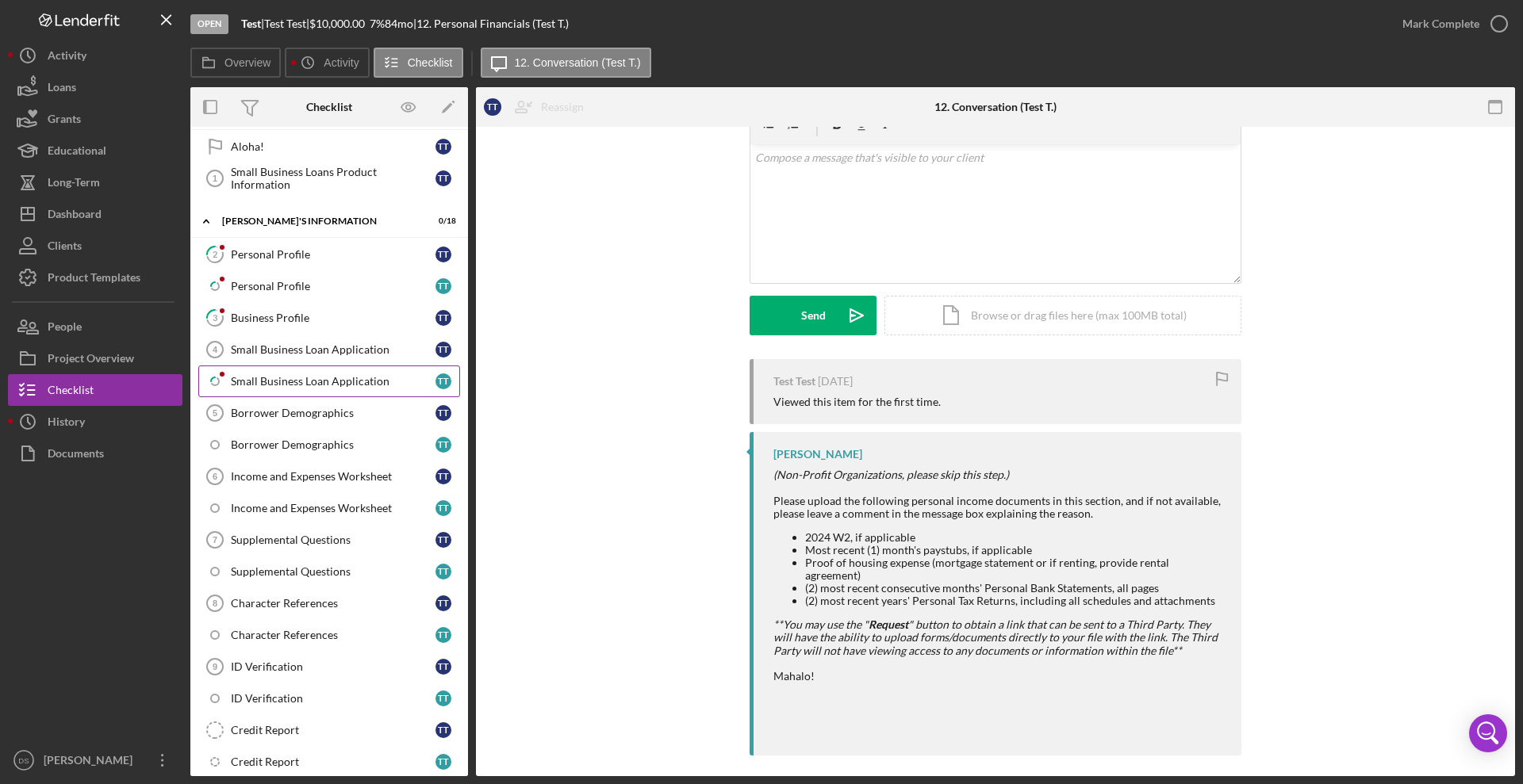
scroll to position [0, 0]
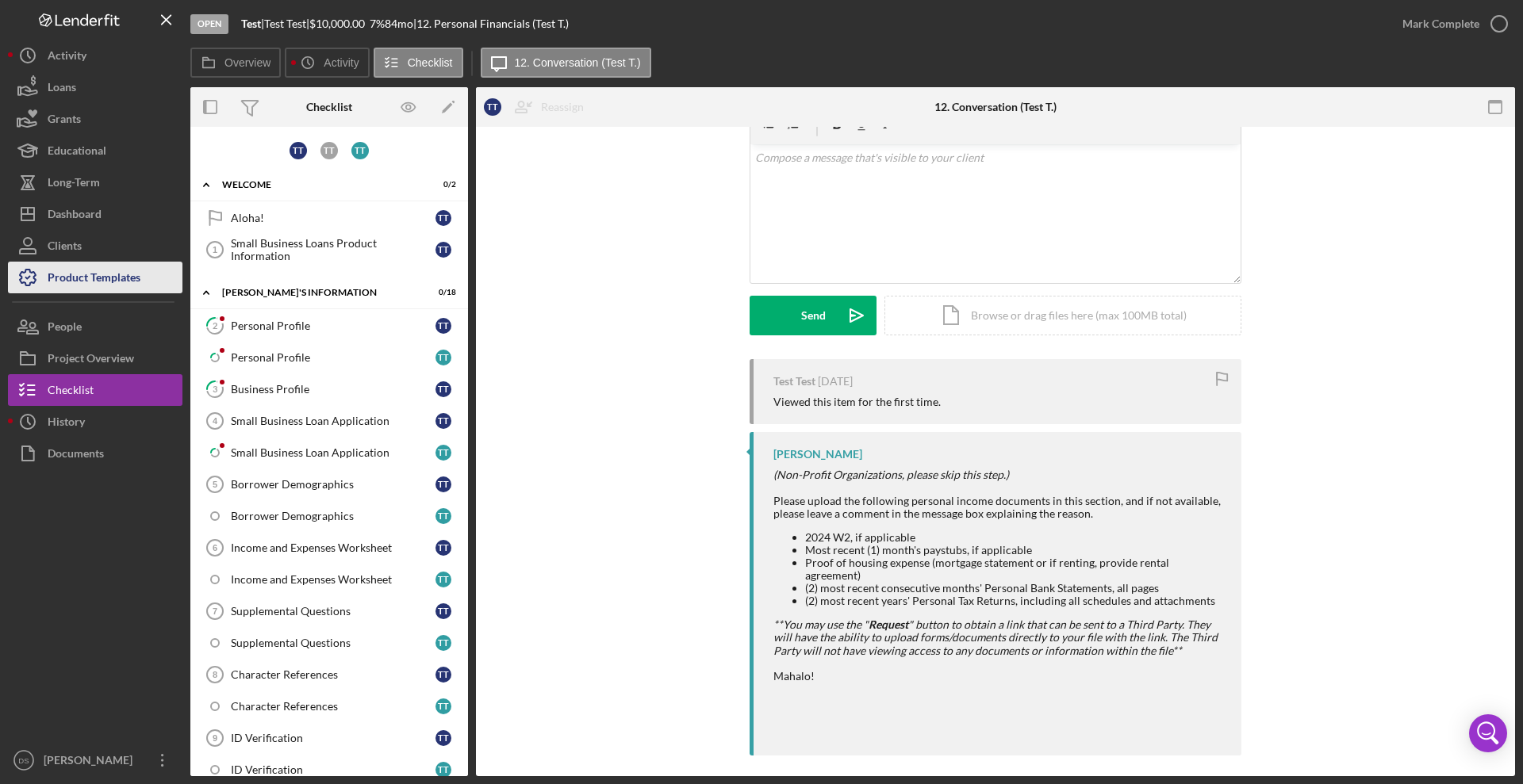
drag, startPoint x: 277, startPoint y: 223, endPoint x: 152, endPoint y: 287, distance: 140.4
click at [277, 223] on div "Aloha!" at bounding box center [333, 218] width 204 height 12
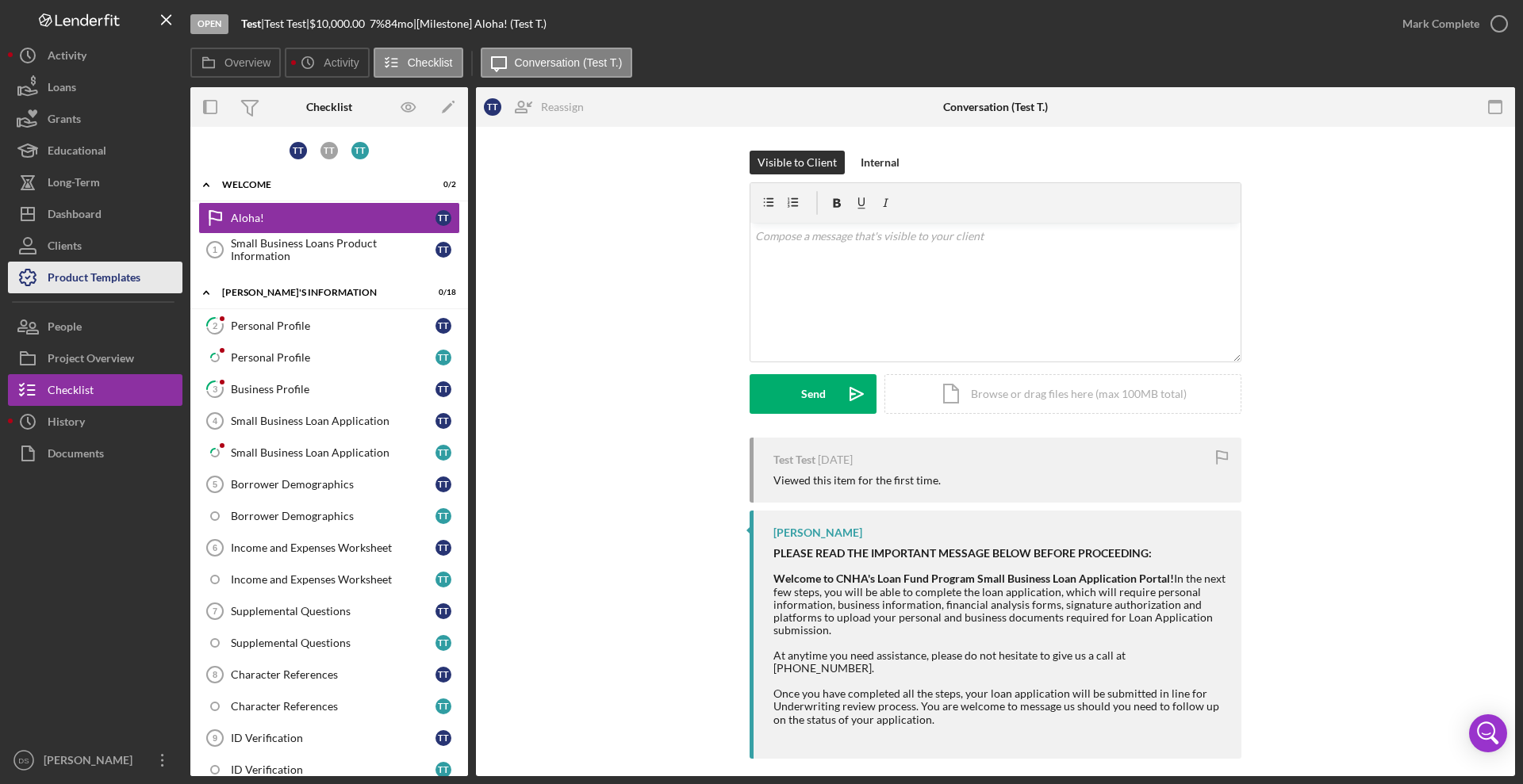
click at [90, 286] on div "Product Templates" at bounding box center [94, 279] width 93 height 35
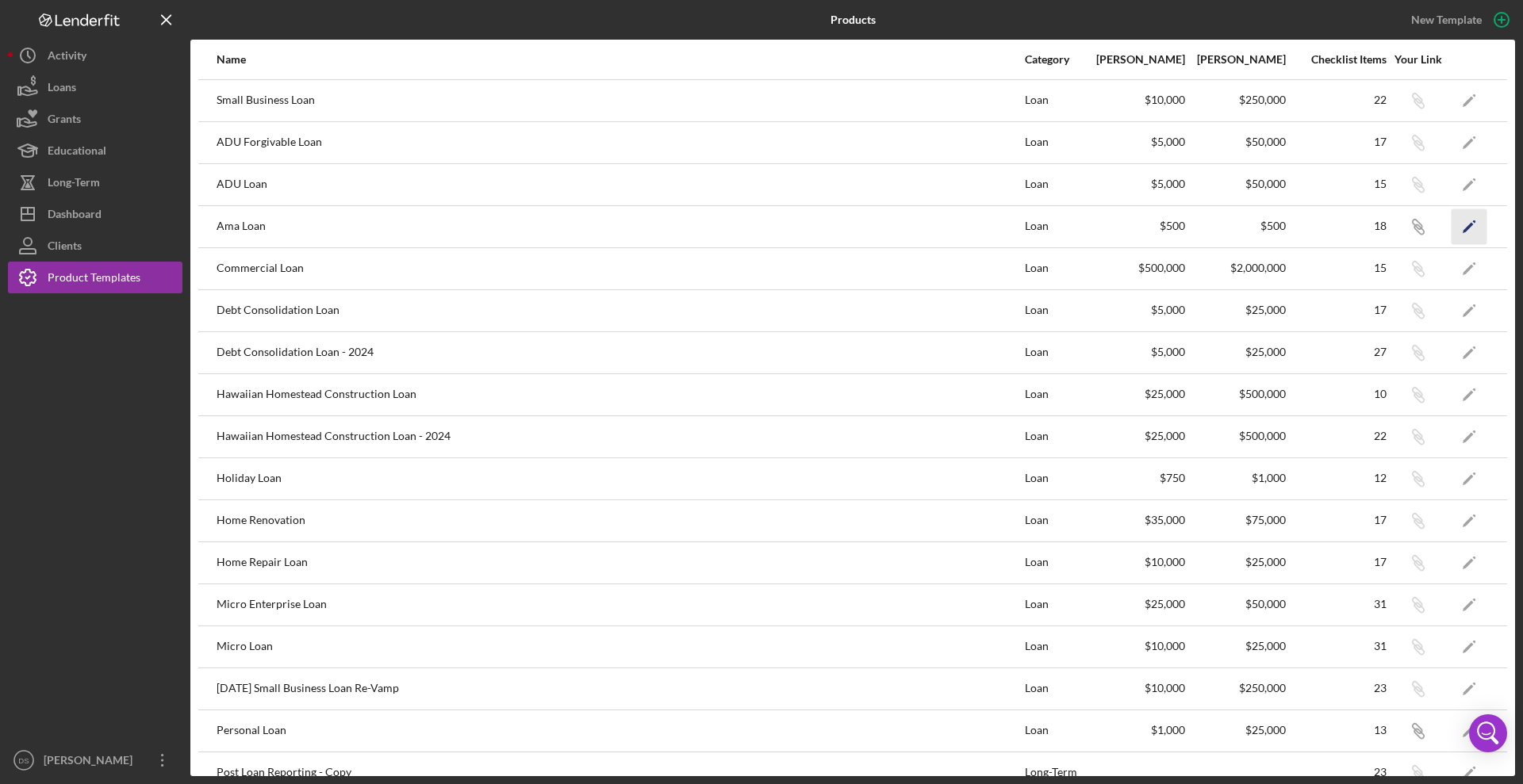
click at [1453, 225] on icon "Icon/Edit" at bounding box center [1470, 226] width 35 height 35
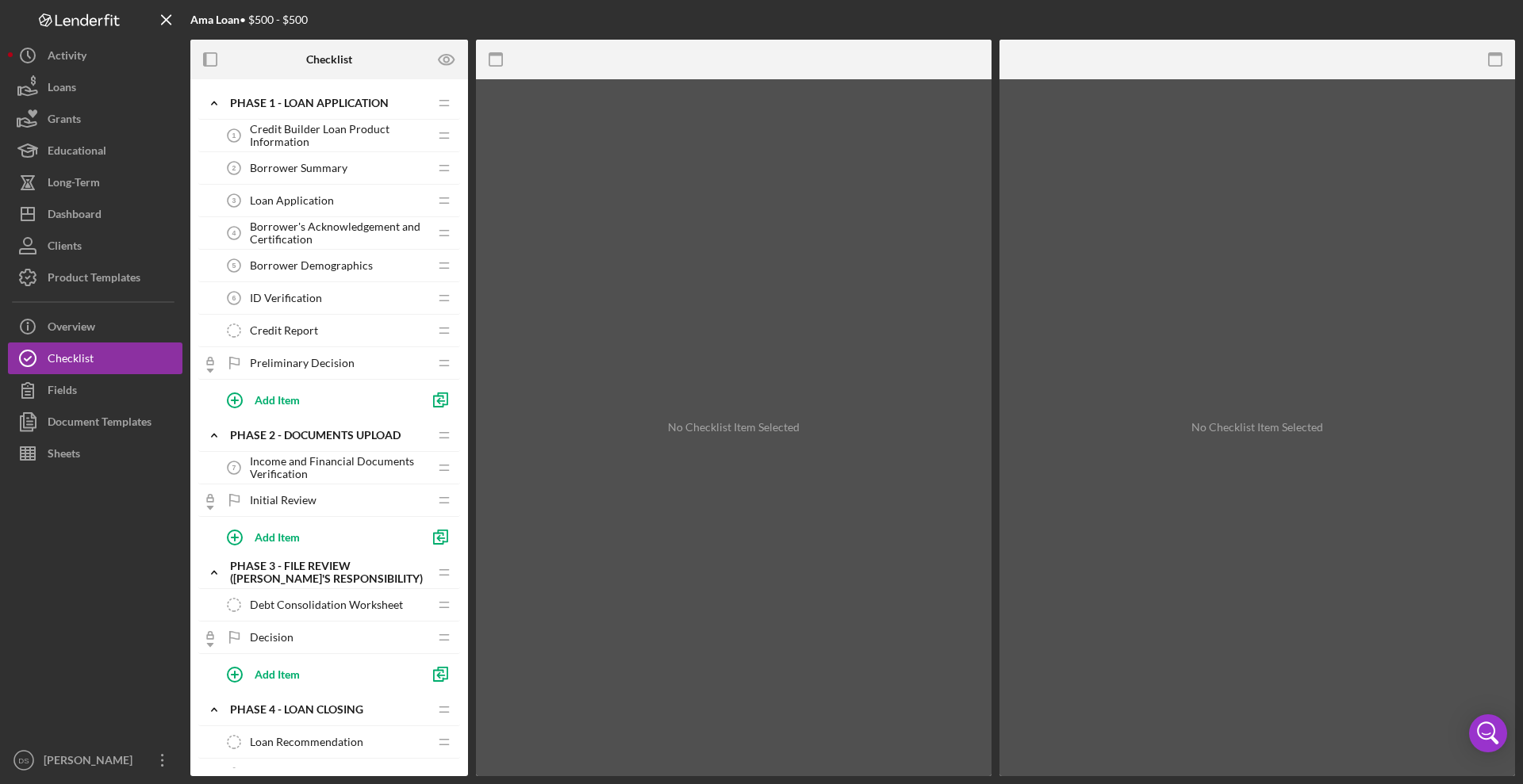
click at [298, 130] on span "Credit Builder Loan Product Information" at bounding box center [340, 135] width 179 height 26
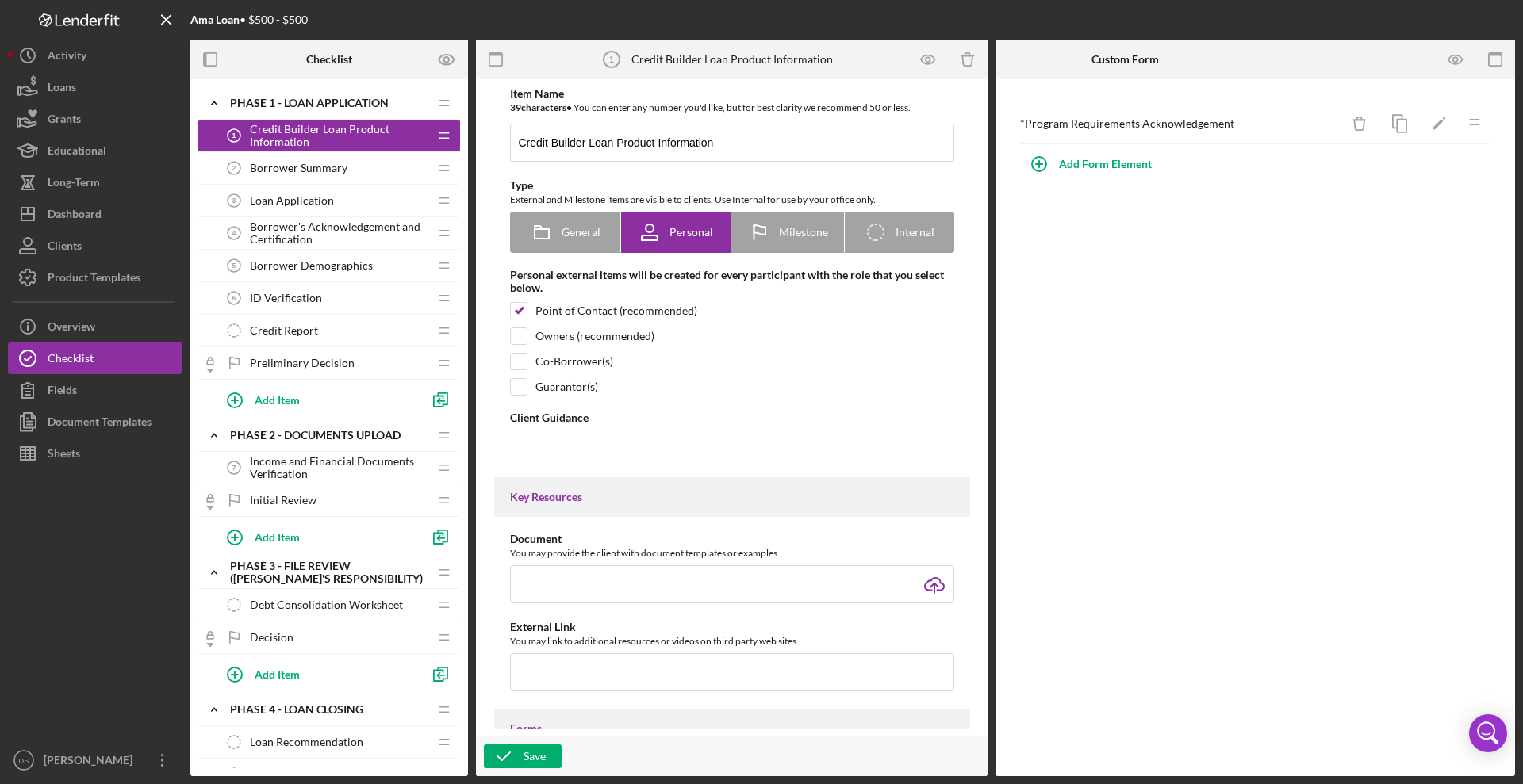
type textarea "<div> <p class="MsoNormal"><strong>Welcome to the Ama Loan Application Portal!<…"
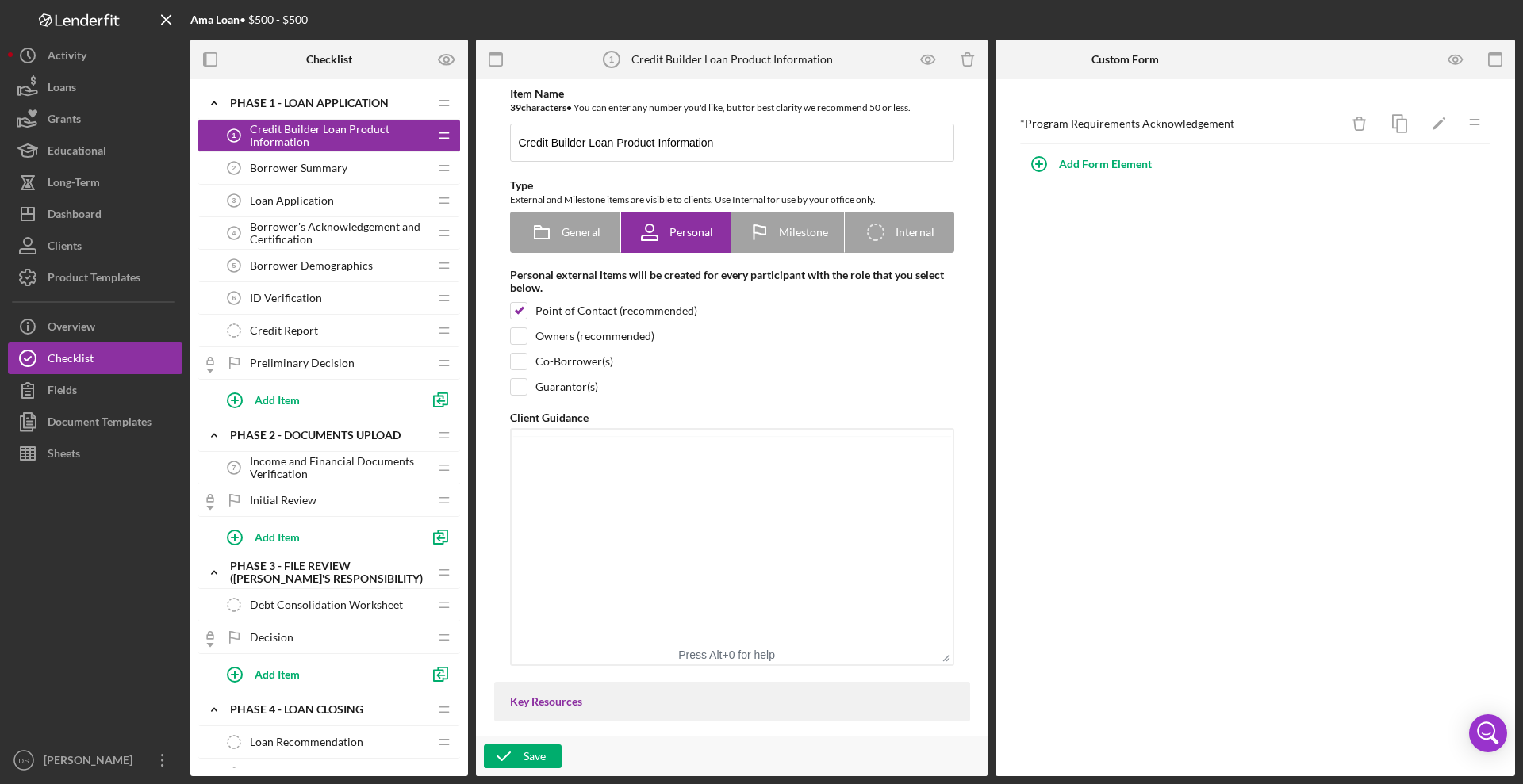
click at [310, 178] on div "Borrower Summary 2 Borrower Summary" at bounding box center [324, 168] width 210 height 32
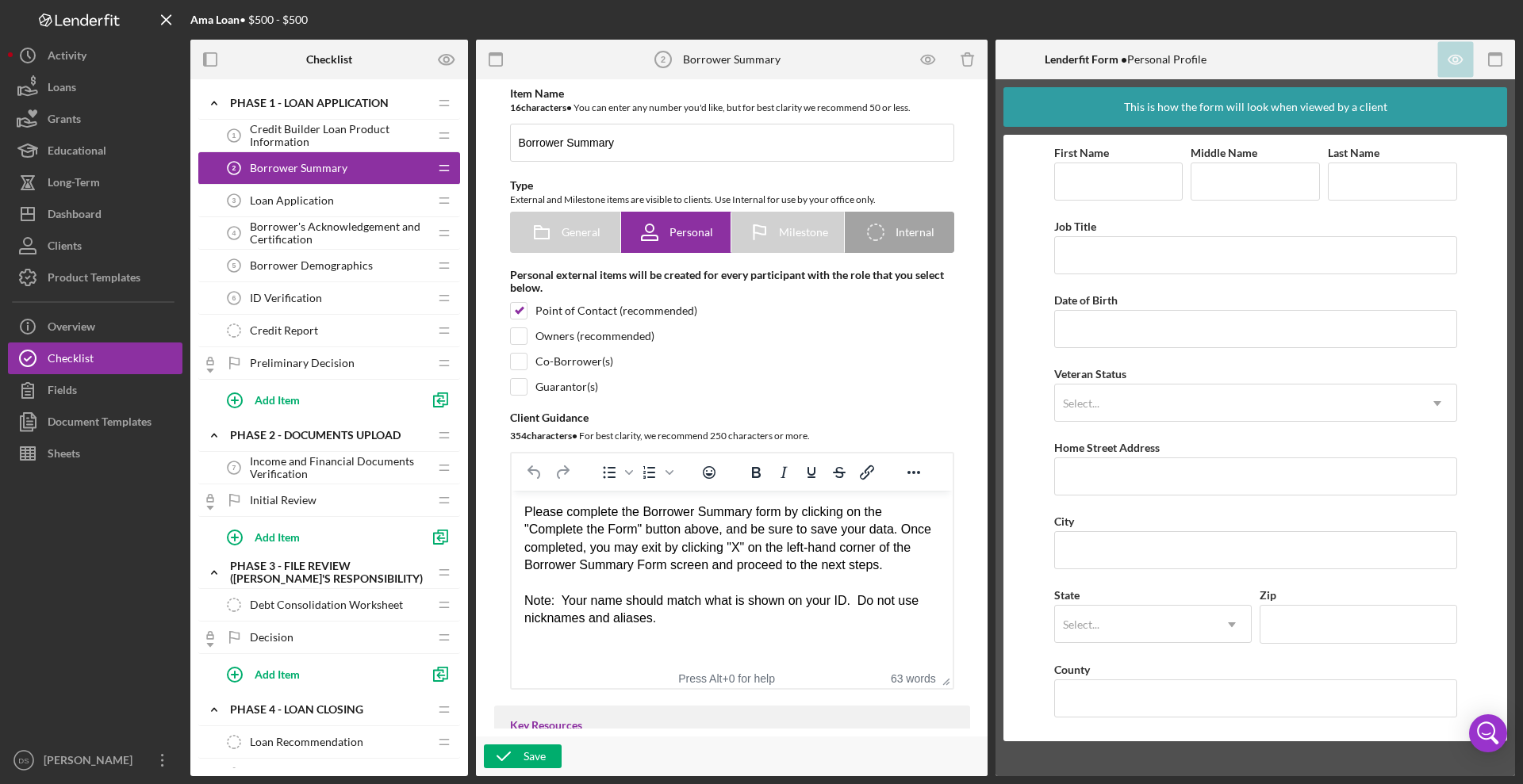
click at [315, 203] on span "Loan Application" at bounding box center [292, 201] width 84 height 12
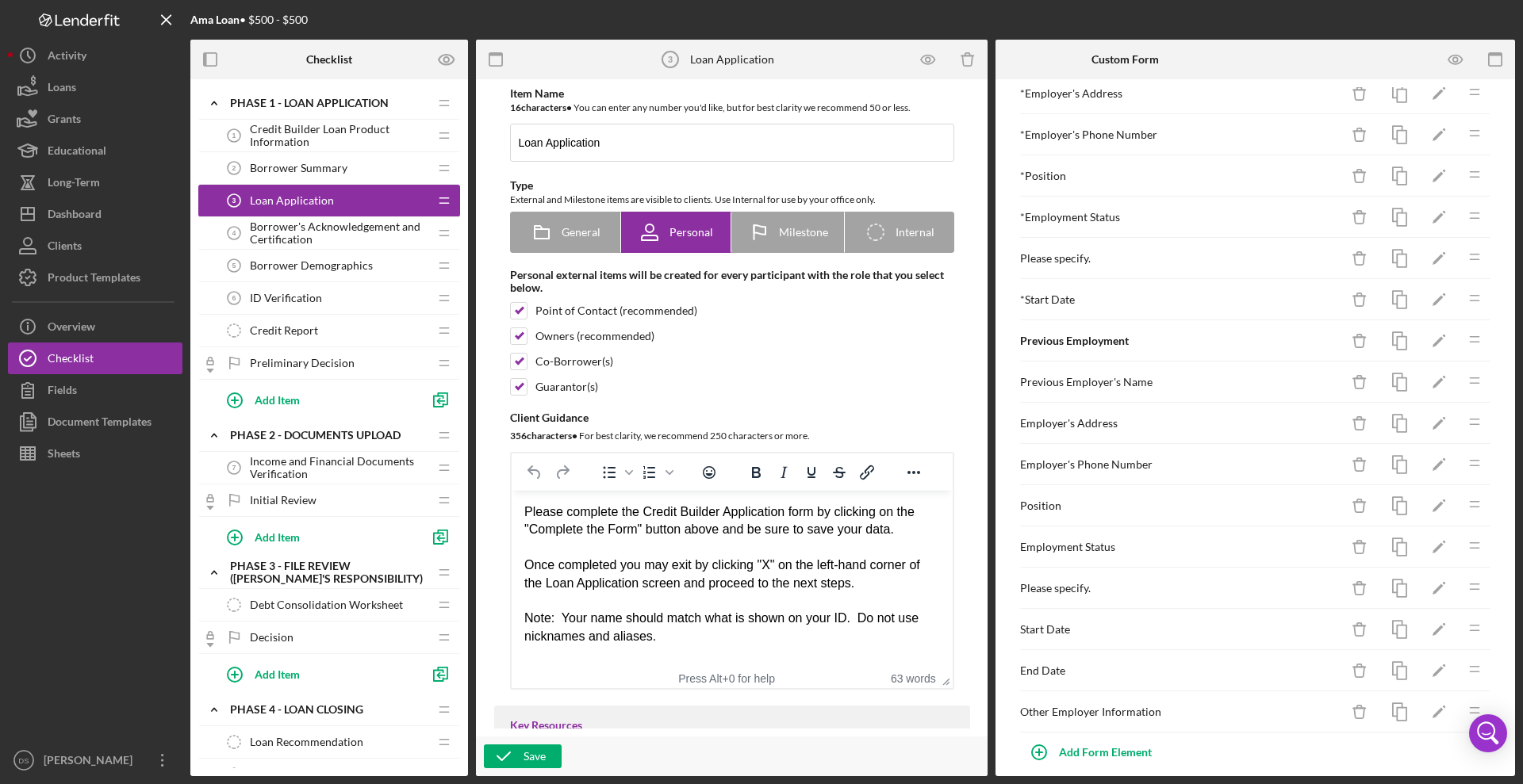
scroll to position [623, 0]
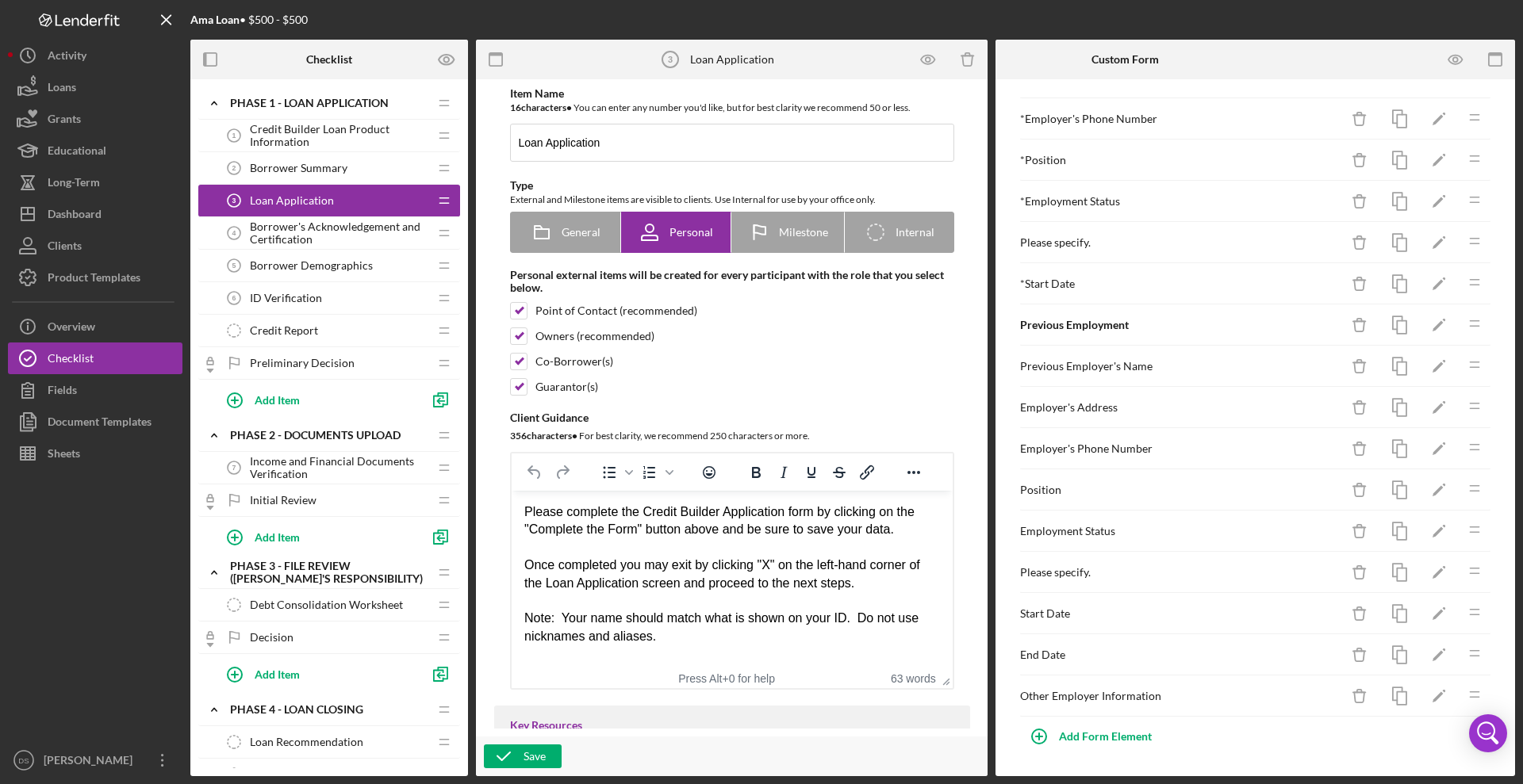
click at [304, 234] on span "Borrower's Acknowledgement and Certification" at bounding box center [340, 232] width 179 height 26
